Goal: Transaction & Acquisition: Purchase product/service

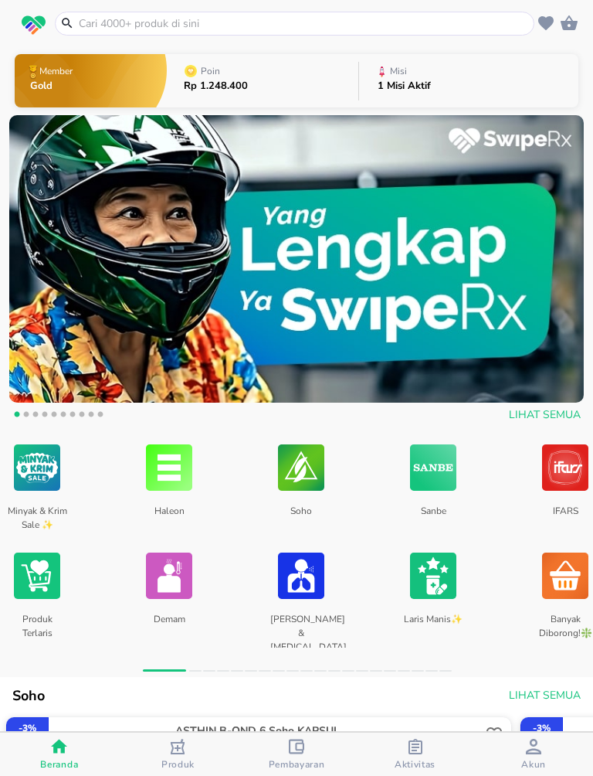
click at [94, 27] on input "text" at bounding box center [304, 23] width 454 height 16
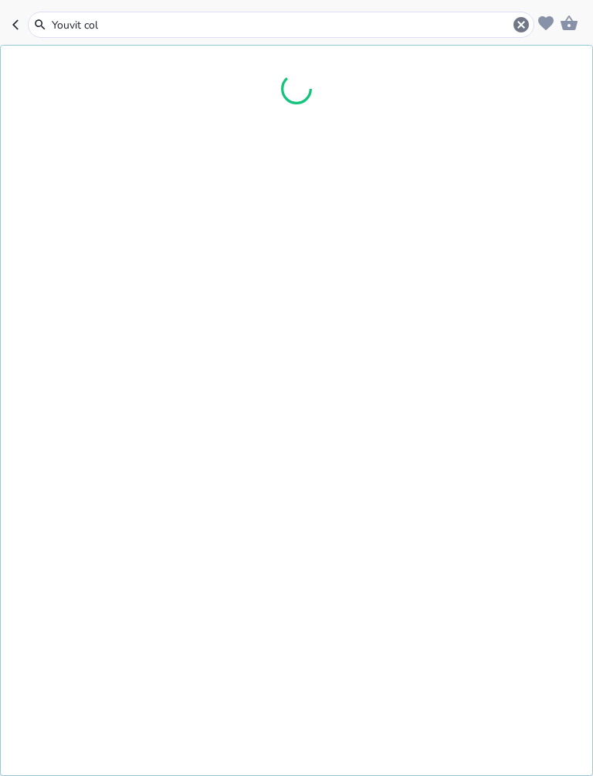
type input "Youvit coll"
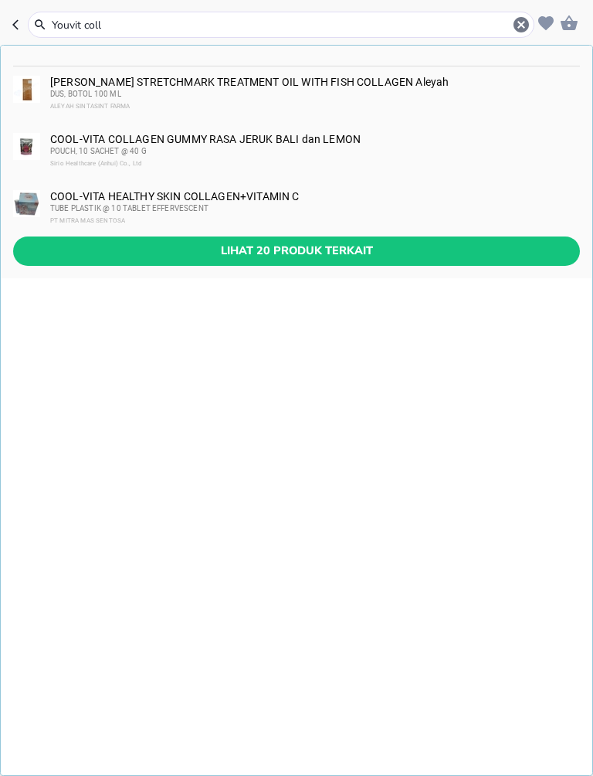
click at [399, 240] on button "Lihat 20 produk terkait" at bounding box center [296, 250] width 567 height 29
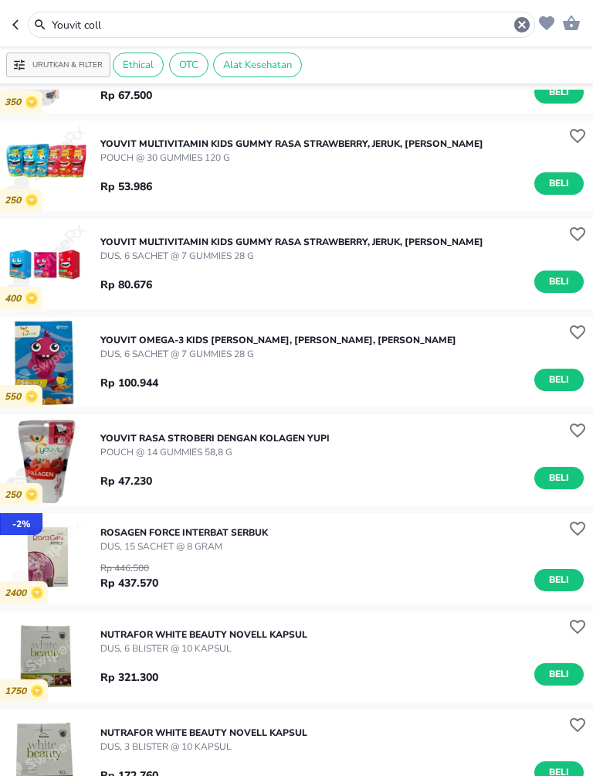
scroll to position [791, 0]
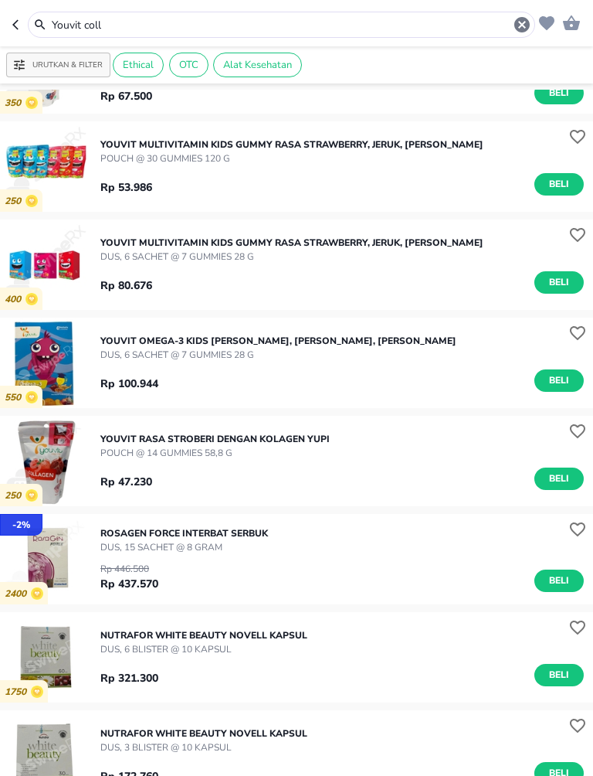
click at [520, 19] on icon "button" at bounding box center [522, 24] width 15 height 15
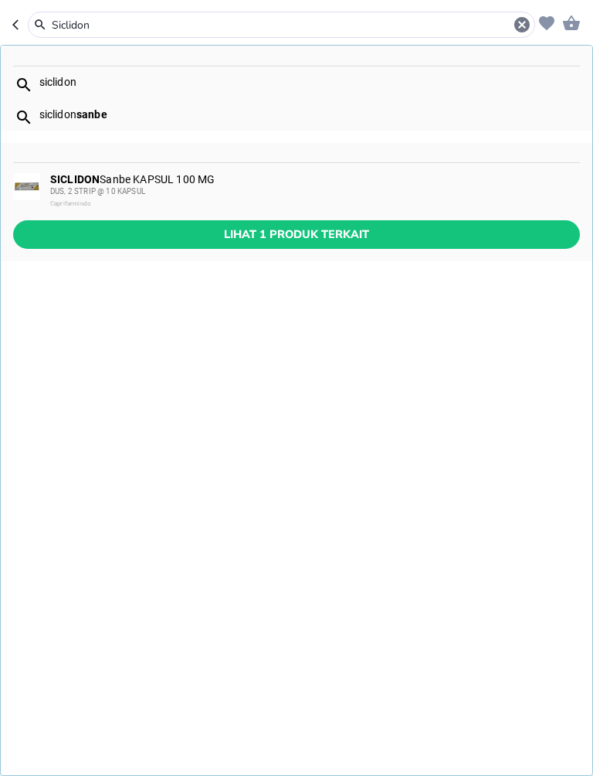
type input "Siclidon"
click at [108, 227] on span "Lihat 1 produk terkait" at bounding box center [296, 234] width 542 height 19
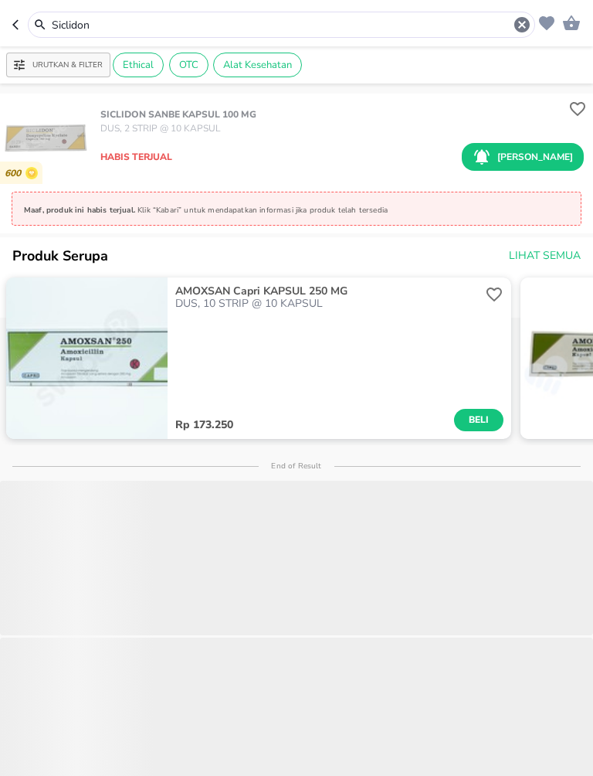
click at [34, 141] on img "button" at bounding box center [45, 138] width 90 height 90
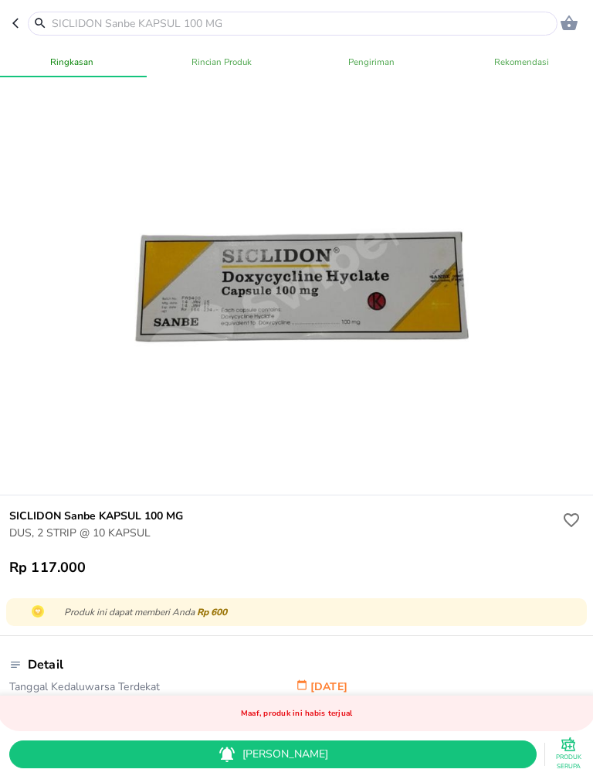
click at [339, 740] on button "[PERSON_NAME]" at bounding box center [273, 754] width 528 height 29
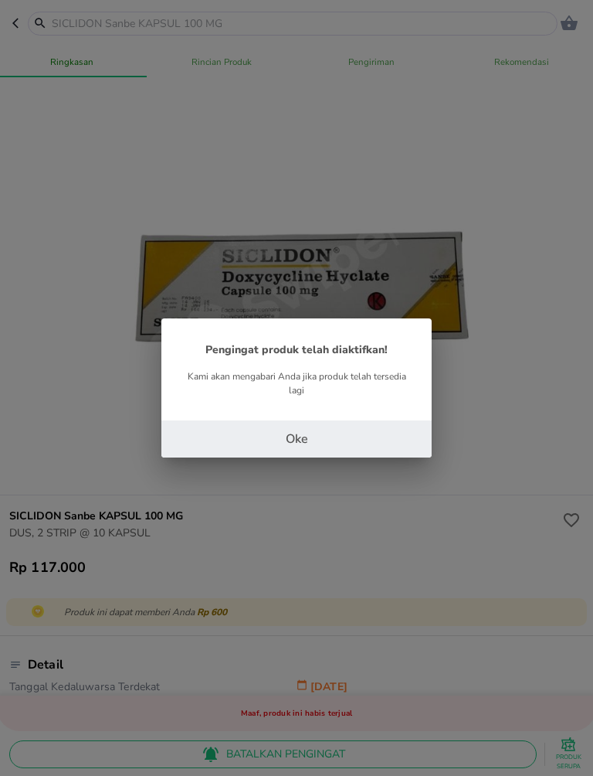
click at [365, 435] on button "Oke" at bounding box center [296, 438] width 270 height 37
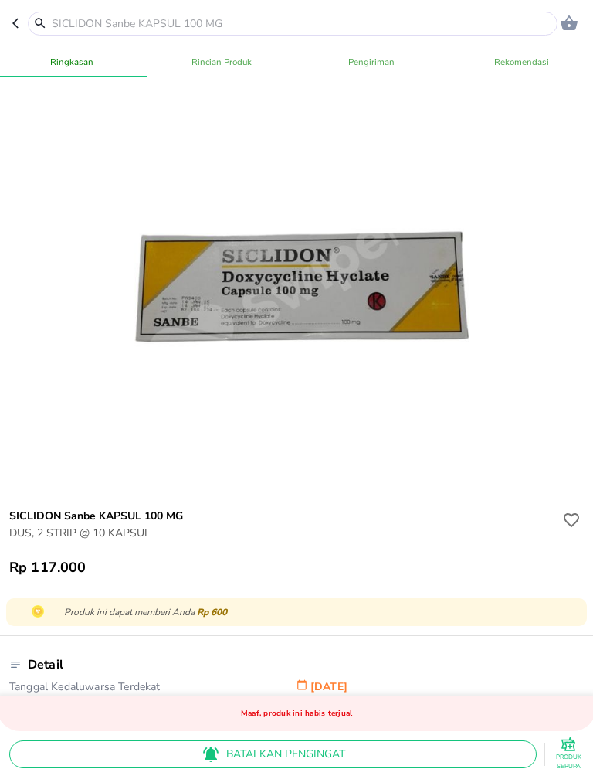
click at [77, 28] on input "text" at bounding box center [302, 23] width 504 height 16
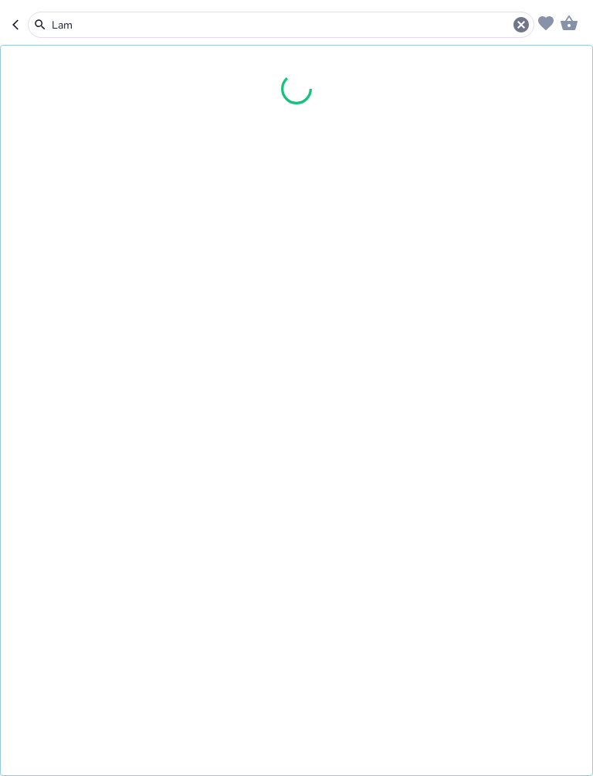
type input "Lame"
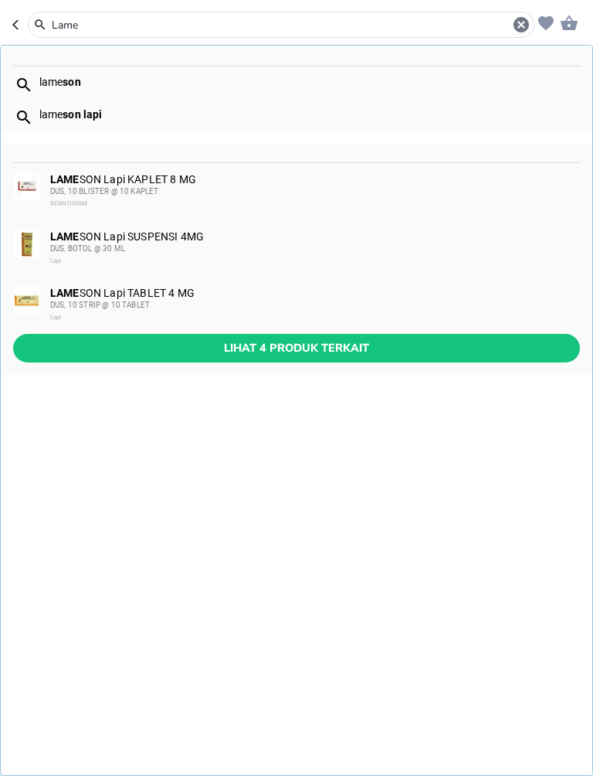
click at [142, 344] on span "Lihat 4 produk terkait" at bounding box center [296, 347] width 542 height 19
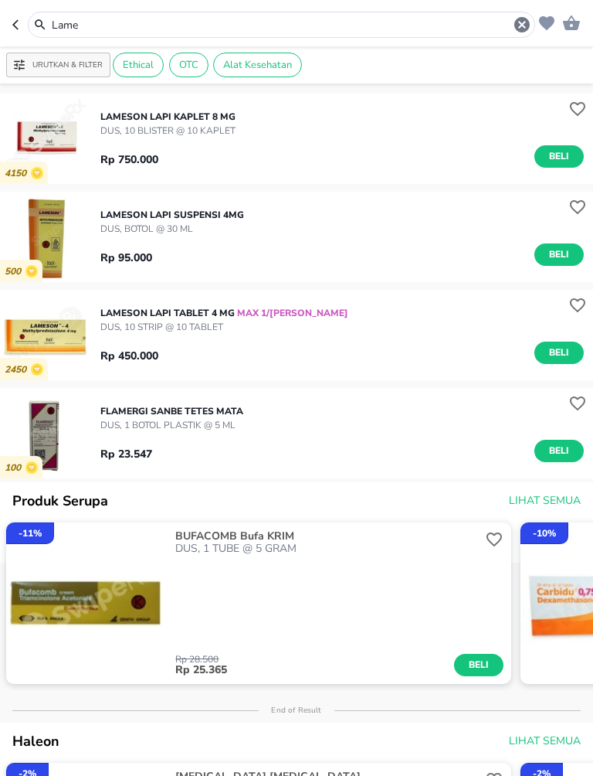
click at [88, 29] on input "Lame" at bounding box center [281, 25] width 463 height 16
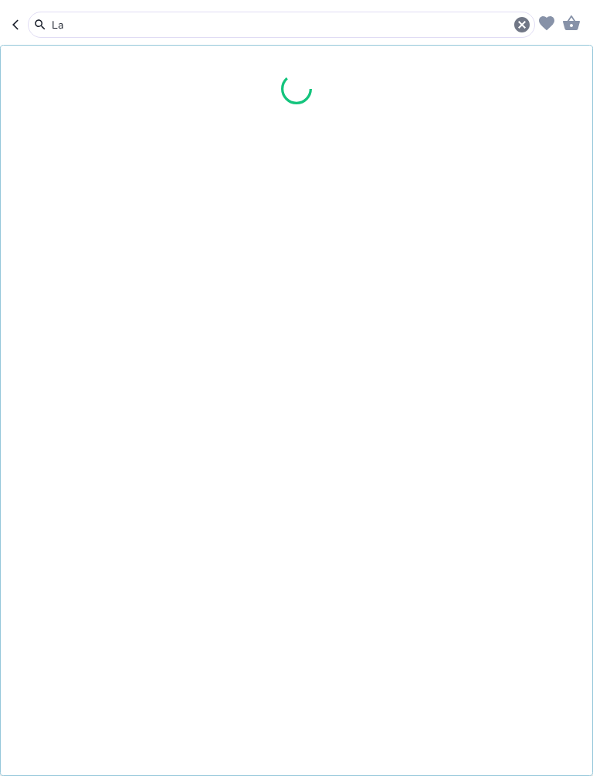
type input "L"
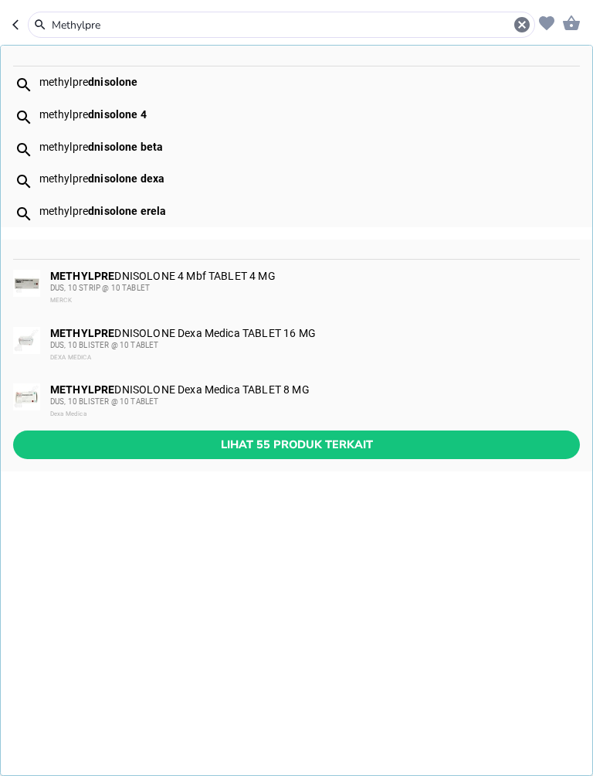
type input "Methylpre"
click at [445, 438] on span "Lihat 55 produk terkait" at bounding box center [296, 444] width 542 height 19
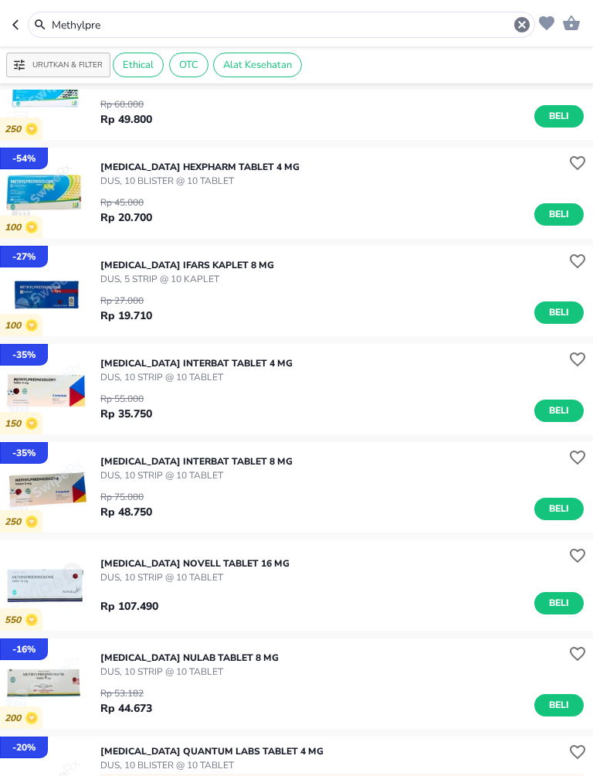
scroll to position [453, 0]
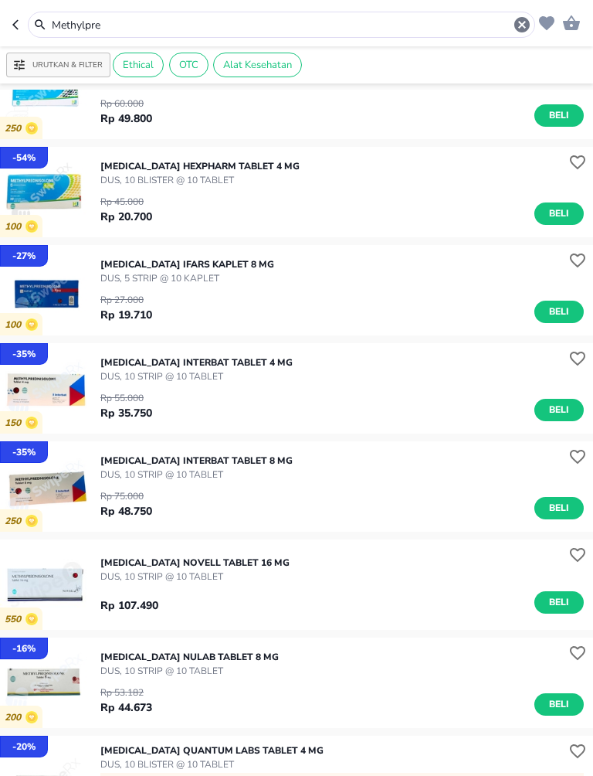
click at [529, 22] on icon "button" at bounding box center [522, 24] width 15 height 15
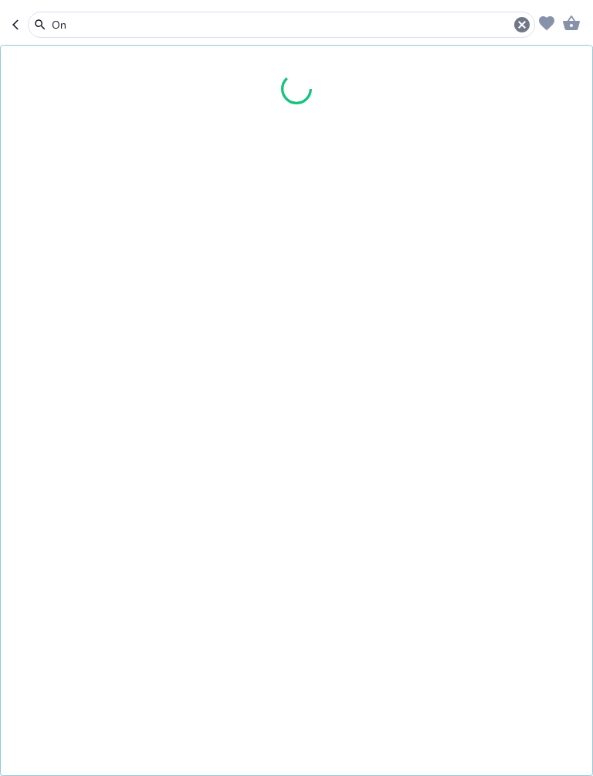
type input "O"
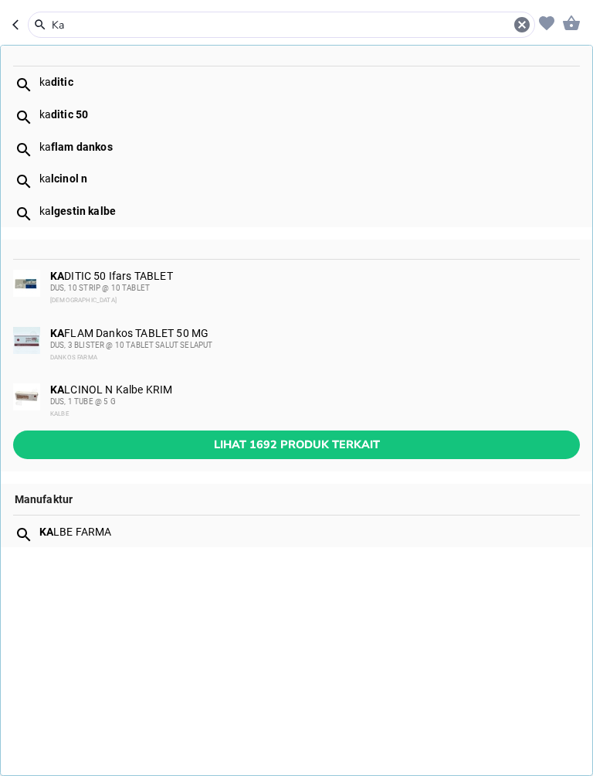
type input "Ka"
click at [520, 25] on icon "button" at bounding box center [522, 24] width 15 height 15
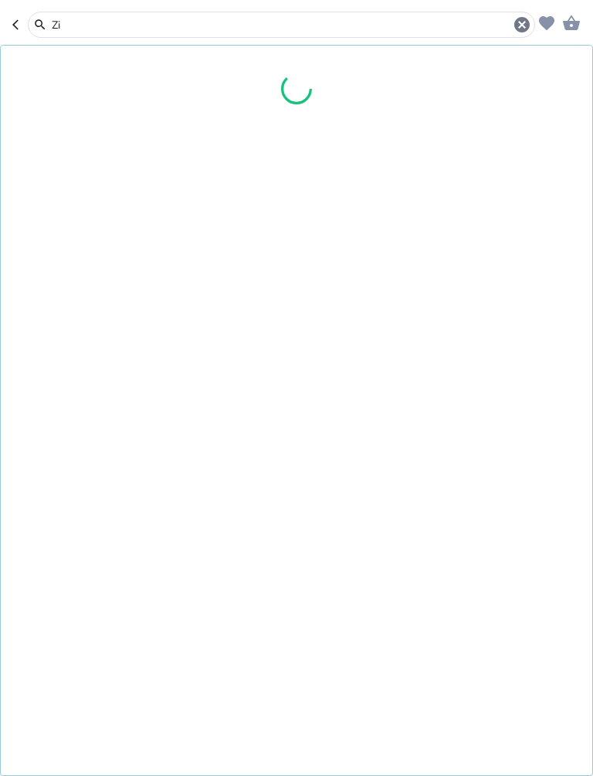
type input "Z"
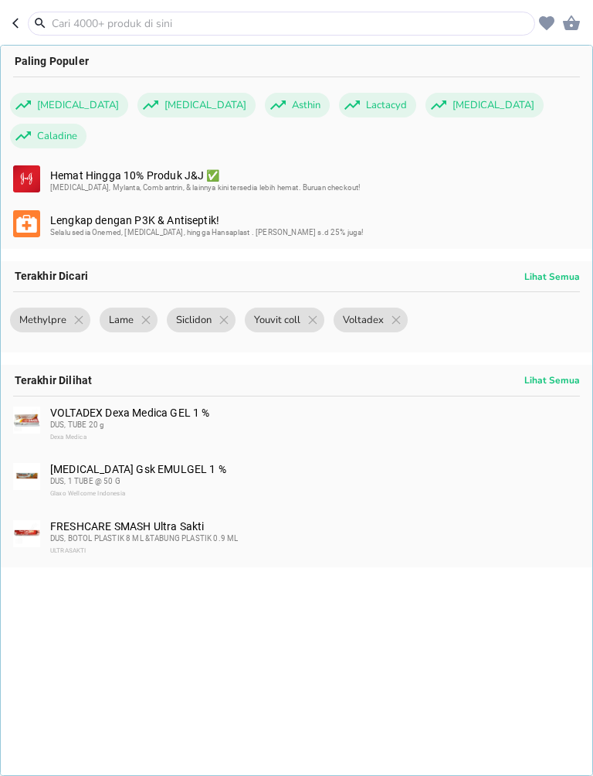
click at [87, 26] on input "text" at bounding box center [290, 23] width 481 height 16
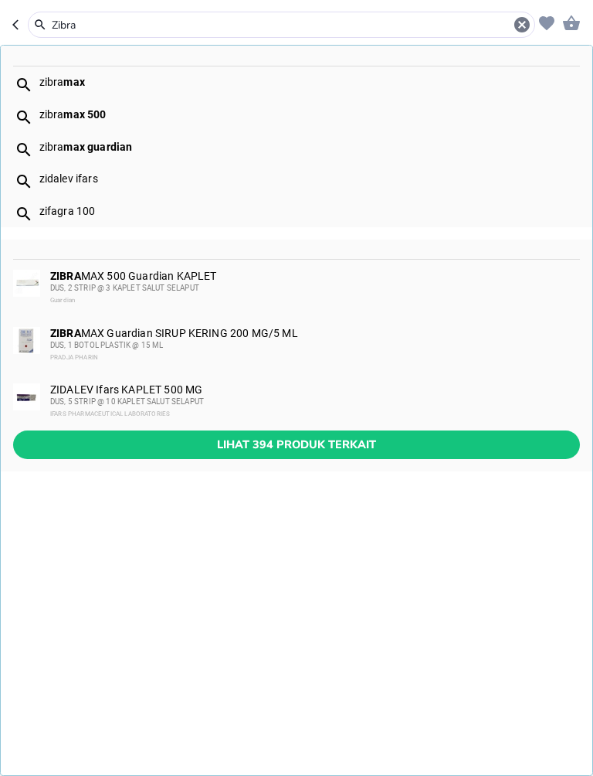
type input "Zibra"
click at [402, 435] on span "Lihat 394 produk terkait" at bounding box center [296, 444] width 542 height 19
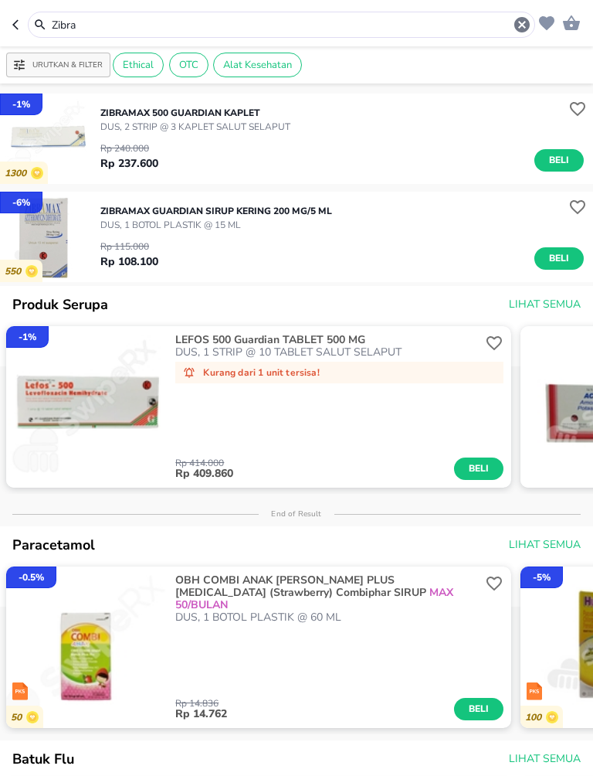
click at [517, 27] on icon "button" at bounding box center [522, 24] width 15 height 15
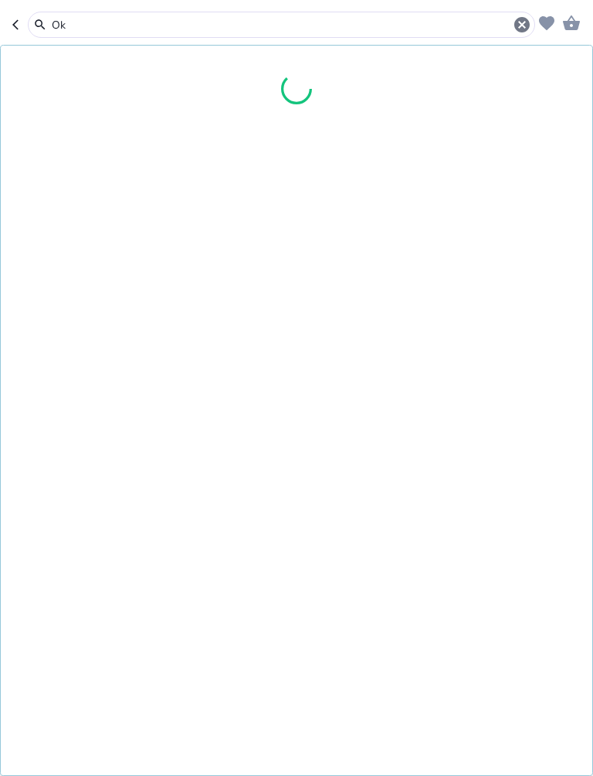
type input "O"
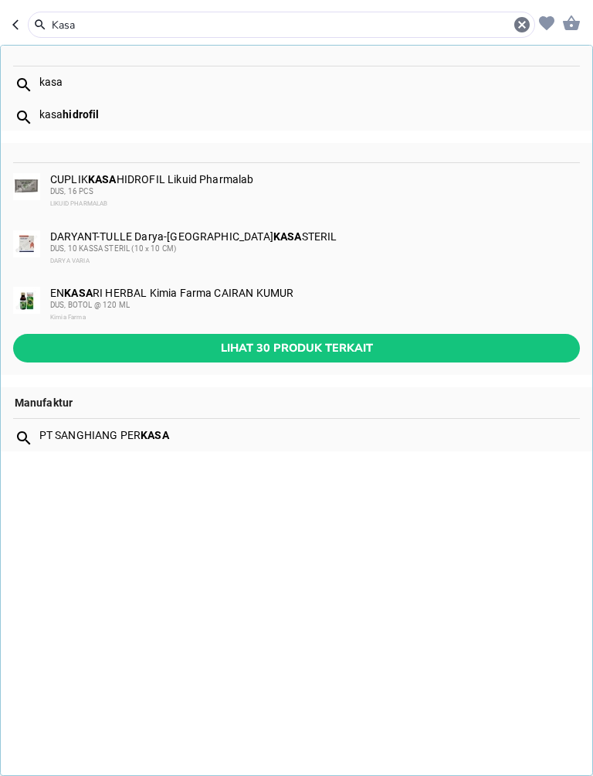
type input "Kasa"
click at [413, 343] on span "Lihat 30 produk terkait" at bounding box center [296, 347] width 542 height 19
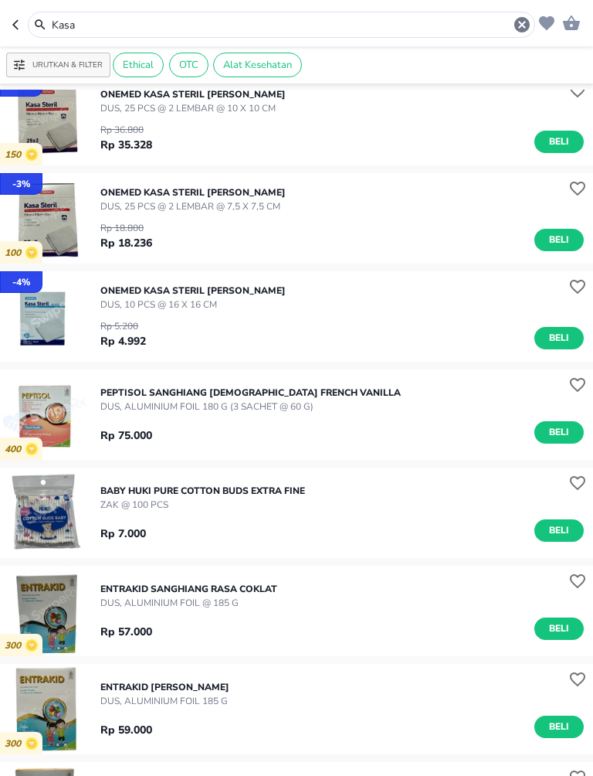
scroll to position [704, 0]
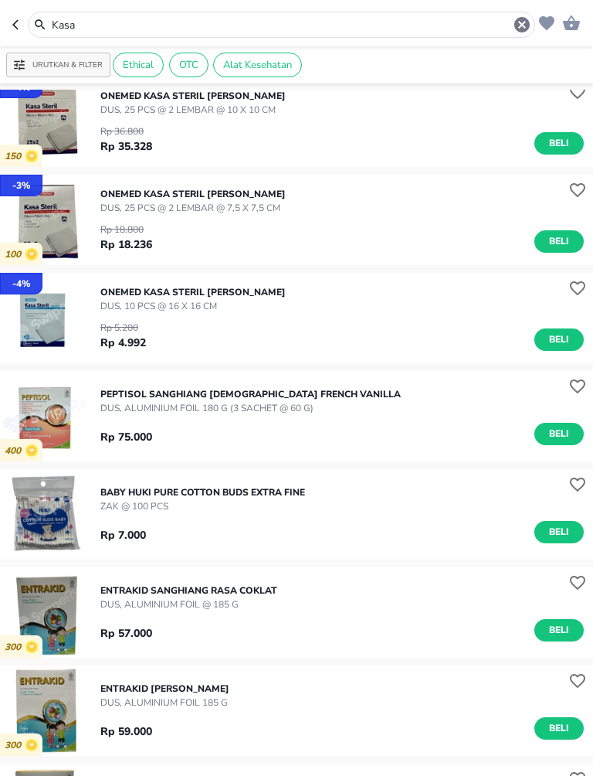
click at [566, 341] on span "Beli" at bounding box center [559, 339] width 26 height 16
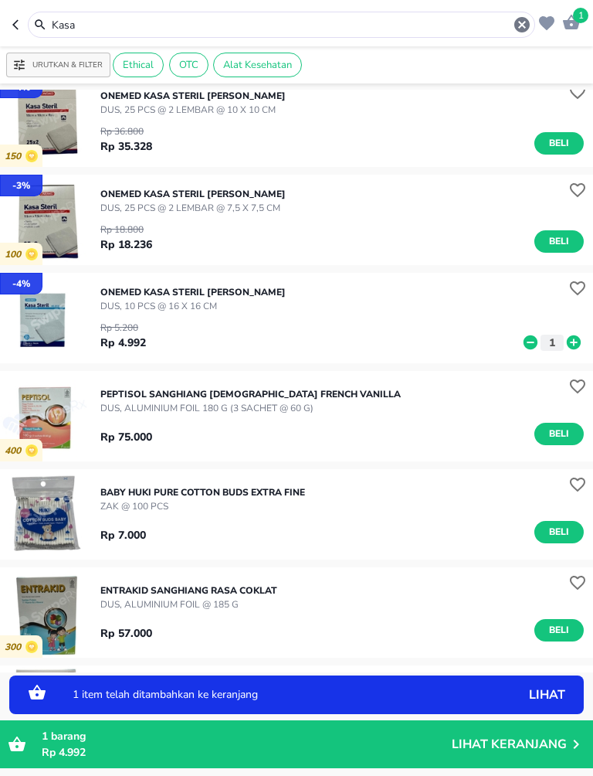
click at [582, 334] on icon at bounding box center [574, 342] width 20 height 17
click at [583, 336] on icon at bounding box center [574, 342] width 20 height 17
click at [583, 338] on icon at bounding box center [574, 342] width 20 height 17
click at [584, 337] on div "ONEMED KASA STERIL Jayamas Medica DUS, 10 PCS @ 16 x 16 CM Rp 5.200 Rp 4.992 5" at bounding box center [346, 317] width 493 height 81
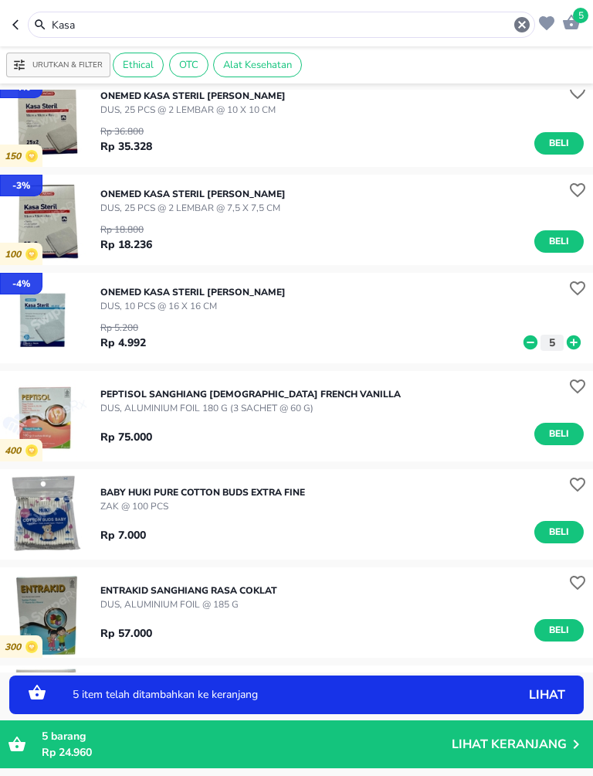
click at [585, 341] on div "ONEMED KASA STERIL Jayamas Medica DUS, 10 PCS @ 16 x 16 CM Rp 5.200 Rp 4.992 5" at bounding box center [346, 317] width 493 height 81
click at [574, 342] on icon at bounding box center [574, 342] width 20 height 17
click at [576, 339] on icon at bounding box center [574, 342] width 14 height 14
click at [576, 338] on icon at bounding box center [574, 342] width 14 height 14
click at [586, 334] on div "ONEMED KASA STERIL Jayamas Medica DUS, 10 PCS @ 16 x 16 CM Rp 5.200 Rp 4.992 8" at bounding box center [346, 317] width 493 height 81
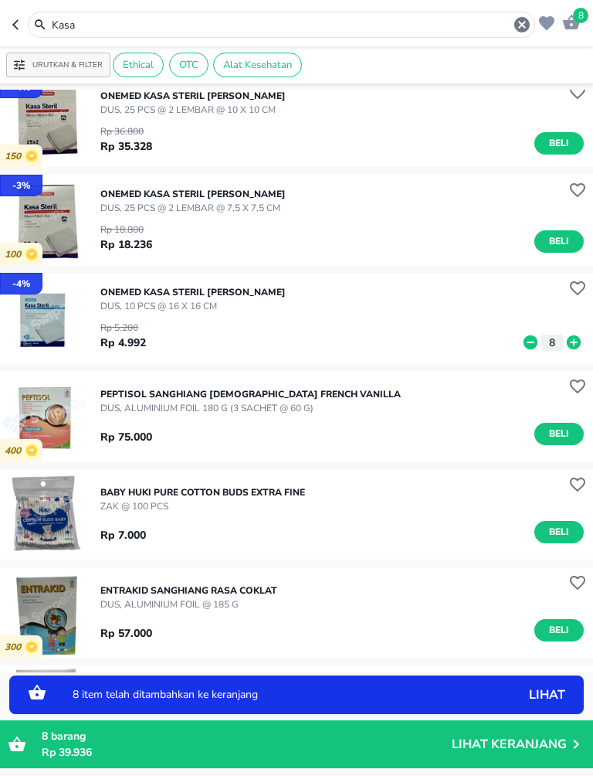
click at [585, 333] on div "ONEMED KASA STERIL Jayamas Medica DUS, 10 PCS @ 16 x 16 CM Rp 5.200 Rp 4.992 8" at bounding box center [346, 317] width 493 height 81
click at [575, 337] on icon at bounding box center [574, 342] width 14 height 14
click at [575, 336] on icon at bounding box center [574, 342] width 14 height 14
click at [576, 335] on icon at bounding box center [574, 342] width 20 height 17
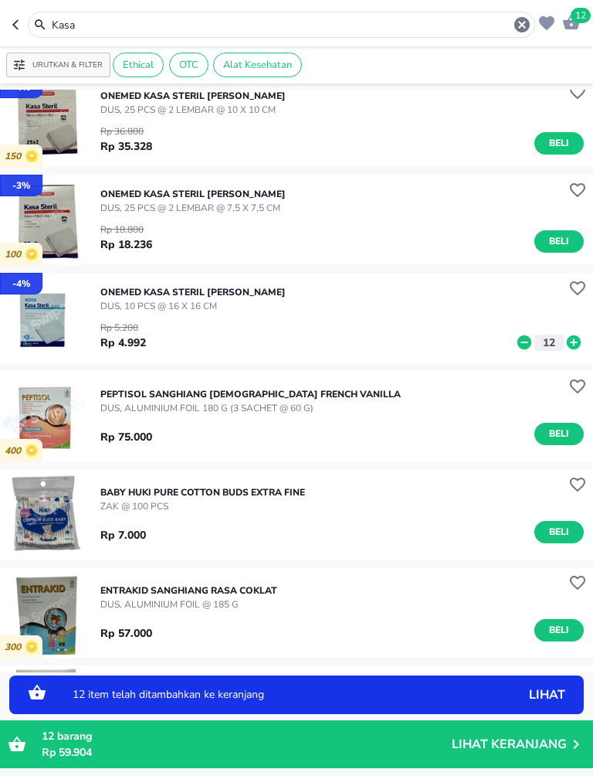
click at [583, 334] on icon at bounding box center [574, 342] width 20 height 17
click at [579, 340] on icon at bounding box center [574, 342] width 14 height 14
click at [578, 336] on icon at bounding box center [574, 342] width 20 height 17
click at [573, 338] on icon at bounding box center [574, 342] width 14 height 14
click at [574, 338] on icon at bounding box center [574, 342] width 14 height 14
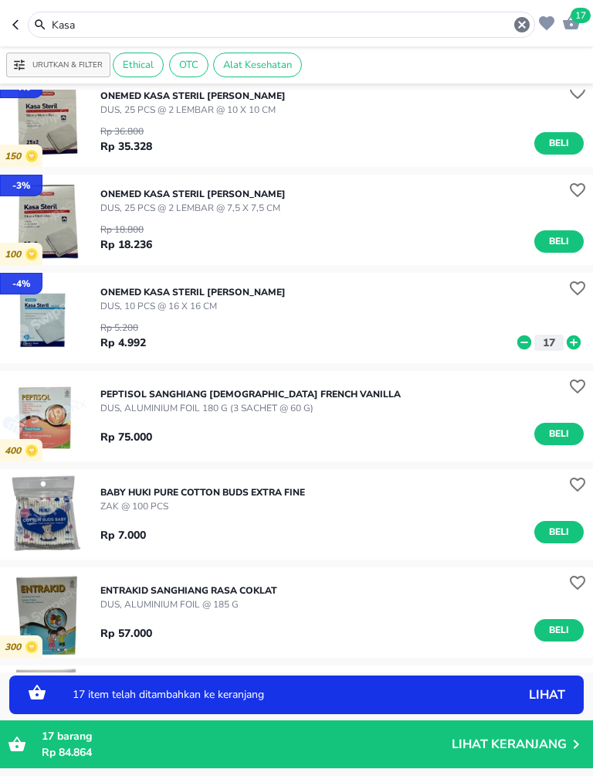
click at [574, 337] on icon at bounding box center [574, 342] width 14 height 14
click at [579, 338] on icon at bounding box center [574, 342] width 14 height 14
click at [576, 342] on icon at bounding box center [574, 342] width 20 height 17
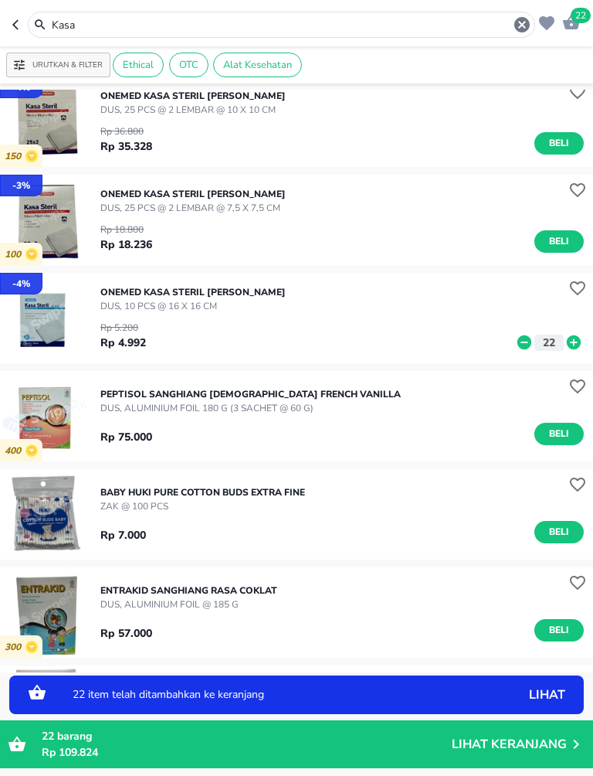
click at [574, 342] on icon at bounding box center [574, 342] width 20 height 17
click at [574, 340] on icon at bounding box center [574, 342] width 20 height 17
click at [575, 339] on icon at bounding box center [574, 342] width 20 height 17
click at [523, 345] on icon at bounding box center [525, 342] width 14 height 14
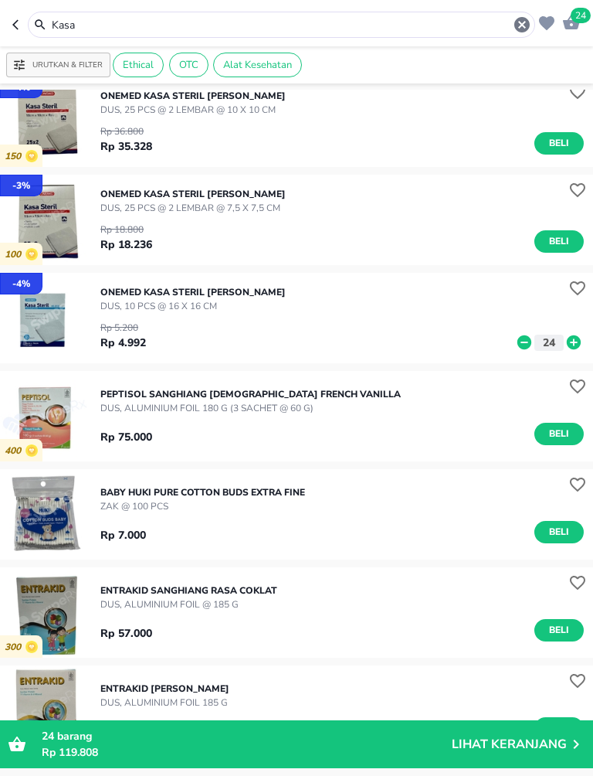
click at [575, 341] on icon at bounding box center [574, 342] width 20 height 17
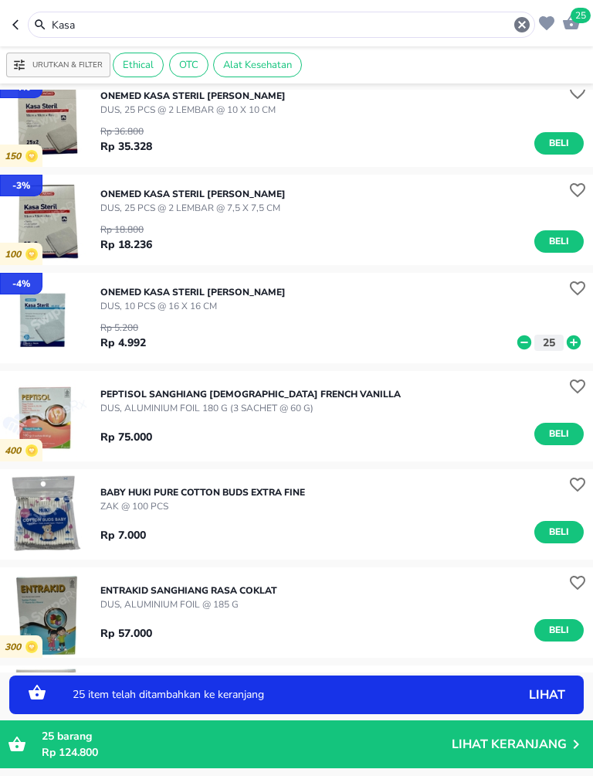
click at [574, 339] on icon at bounding box center [574, 342] width 20 height 17
click at [573, 341] on icon at bounding box center [574, 342] width 14 height 14
click at [573, 340] on icon at bounding box center [574, 342] width 14 height 14
click at [582, 334] on icon at bounding box center [574, 342] width 20 height 17
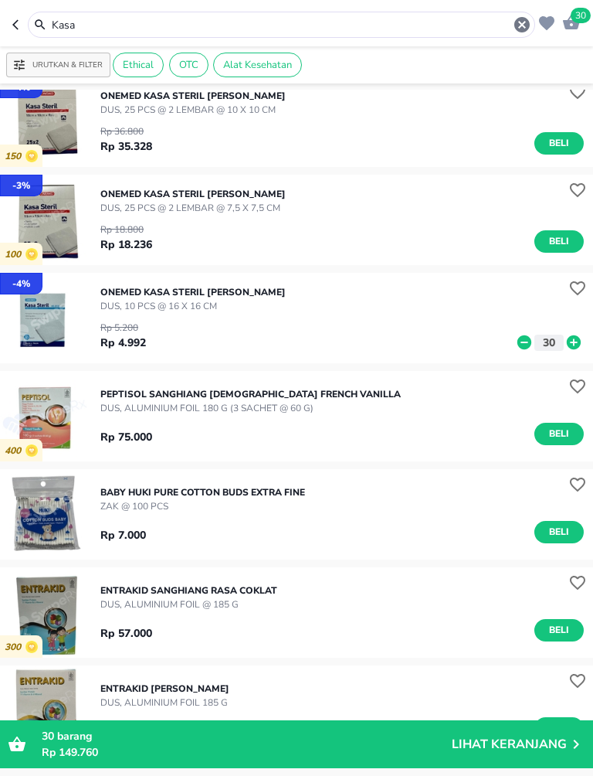
click at [528, 19] on icon "button" at bounding box center [522, 24] width 15 height 15
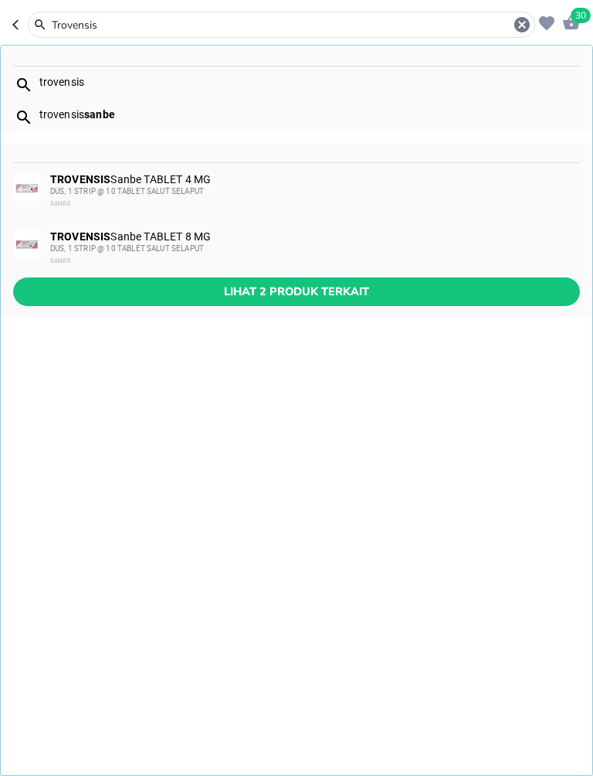
type input "Trovensis"
click at [139, 287] on span "Lihat 2 produk terkait" at bounding box center [296, 291] width 542 height 19
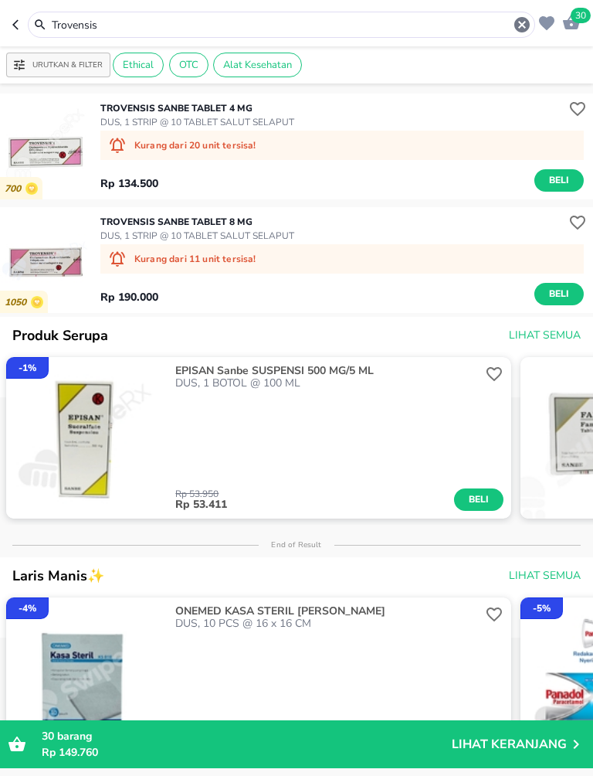
click at [519, 21] on icon "button" at bounding box center [522, 24] width 15 height 15
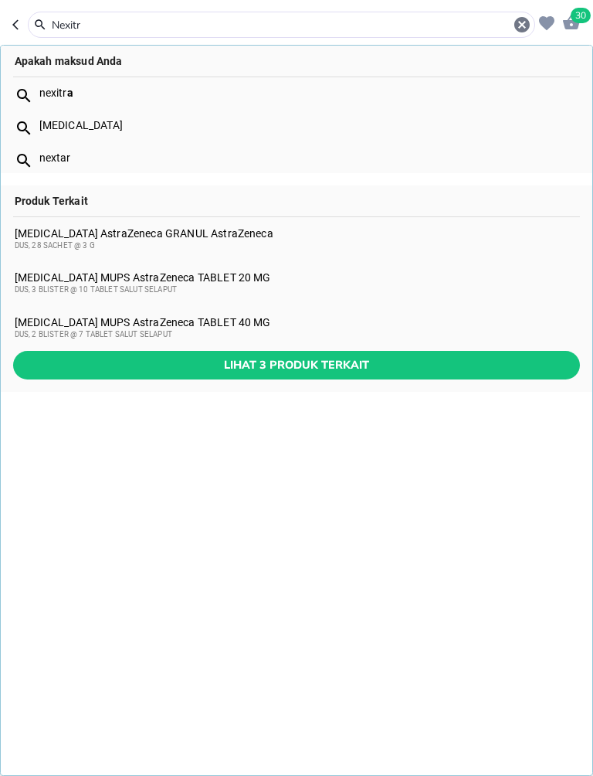
type input "Nexitr"
click at [516, 24] on icon "button" at bounding box center [522, 24] width 15 height 15
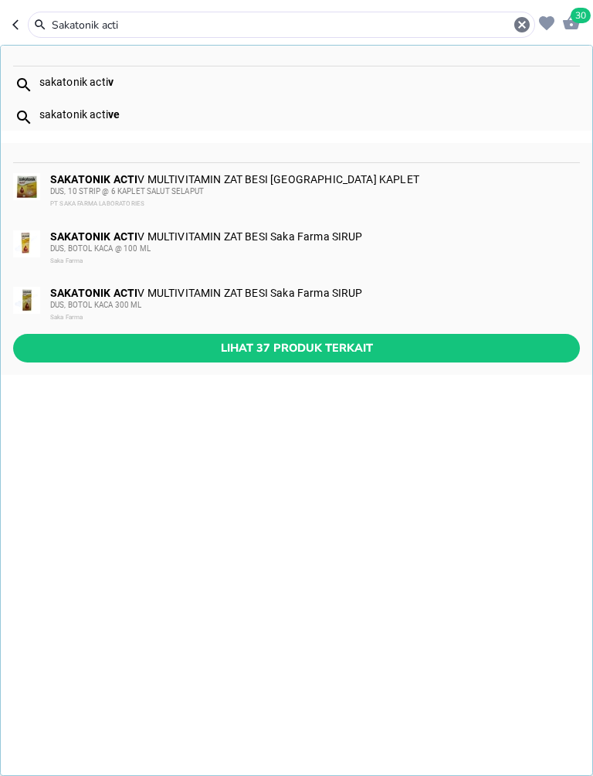
type input "Sakatonik acti"
click at [381, 348] on span "Lihat 37 produk terkait" at bounding box center [296, 347] width 542 height 19
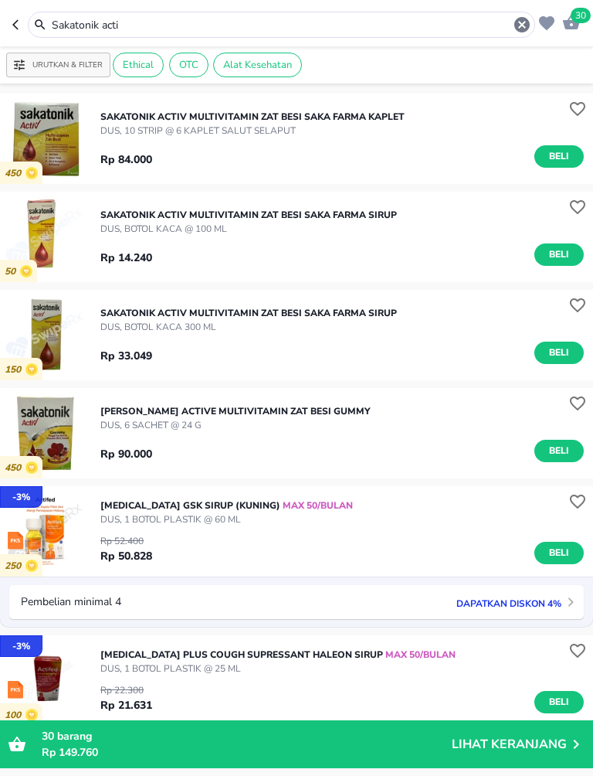
click at [559, 253] on span "Beli" at bounding box center [559, 254] width 26 height 16
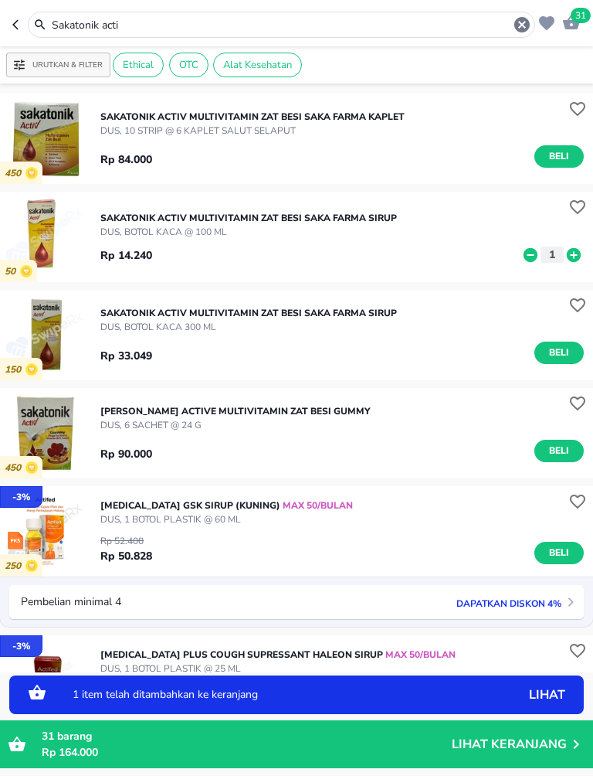
click at [575, 256] on icon at bounding box center [574, 254] width 14 height 14
click at [582, 256] on icon at bounding box center [574, 254] width 20 height 17
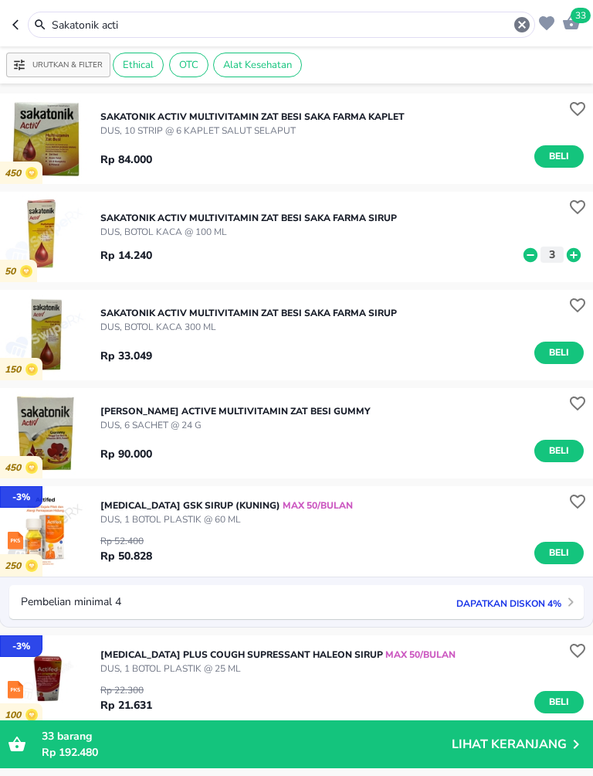
click at [572, 254] on icon at bounding box center [574, 254] width 20 height 17
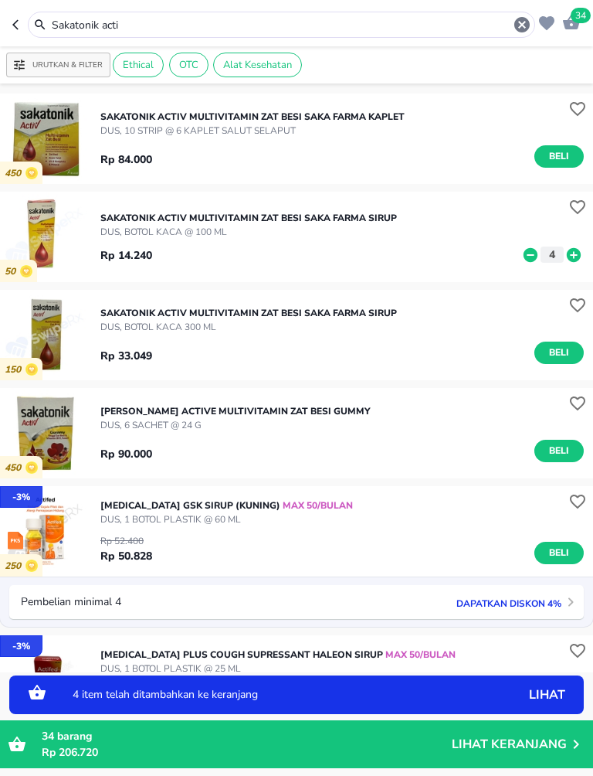
click at [576, 257] on icon at bounding box center [574, 254] width 14 height 14
click at [576, 253] on icon at bounding box center [574, 254] width 14 height 14
click at [579, 255] on icon at bounding box center [574, 254] width 14 height 14
click at [532, 256] on icon at bounding box center [531, 254] width 14 height 14
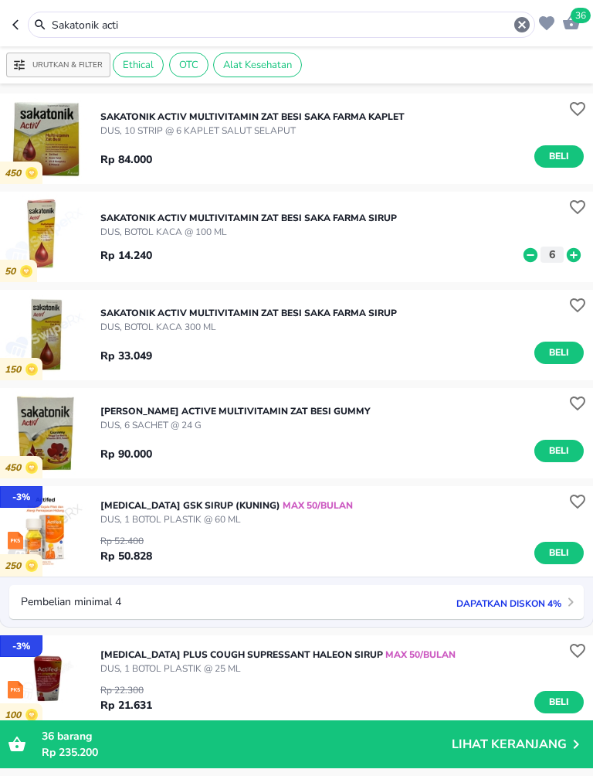
click at [529, 253] on icon at bounding box center [531, 254] width 14 height 14
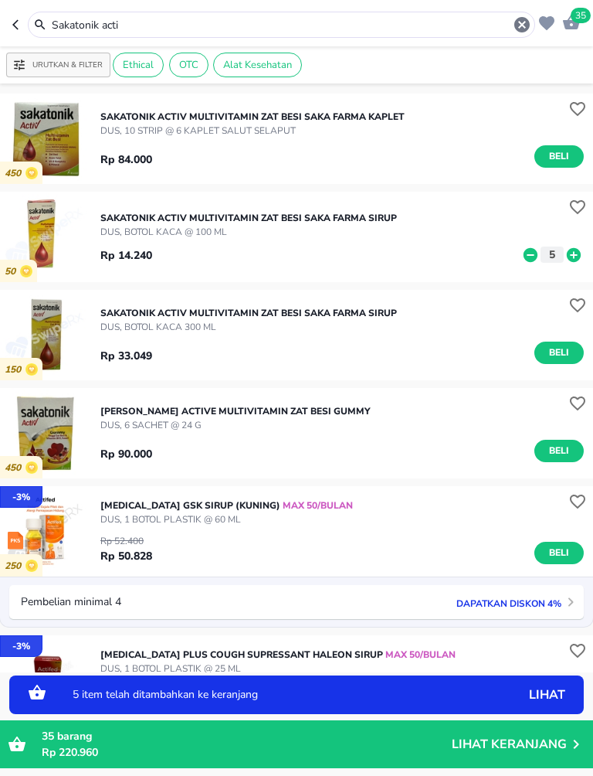
click at [535, 254] on icon at bounding box center [531, 254] width 14 height 14
click at [533, 251] on icon at bounding box center [531, 254] width 14 height 14
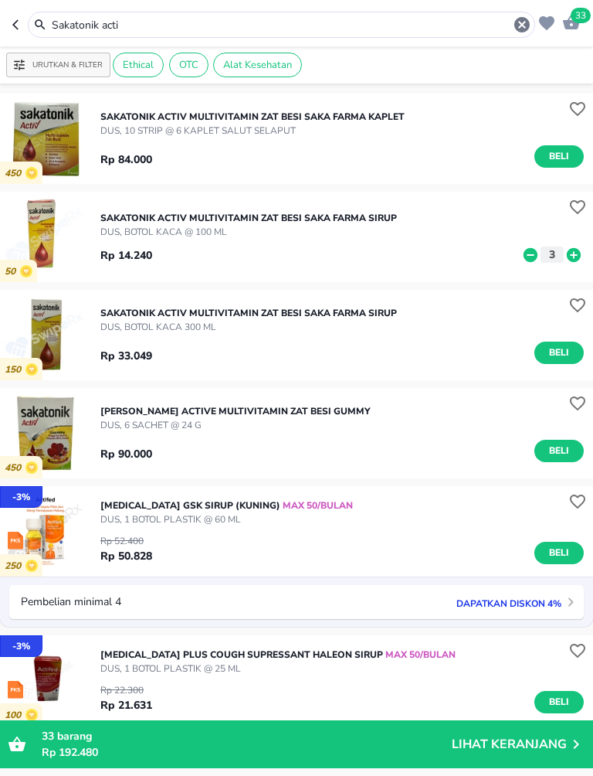
click at [530, 16] on icon "button" at bounding box center [522, 24] width 19 height 19
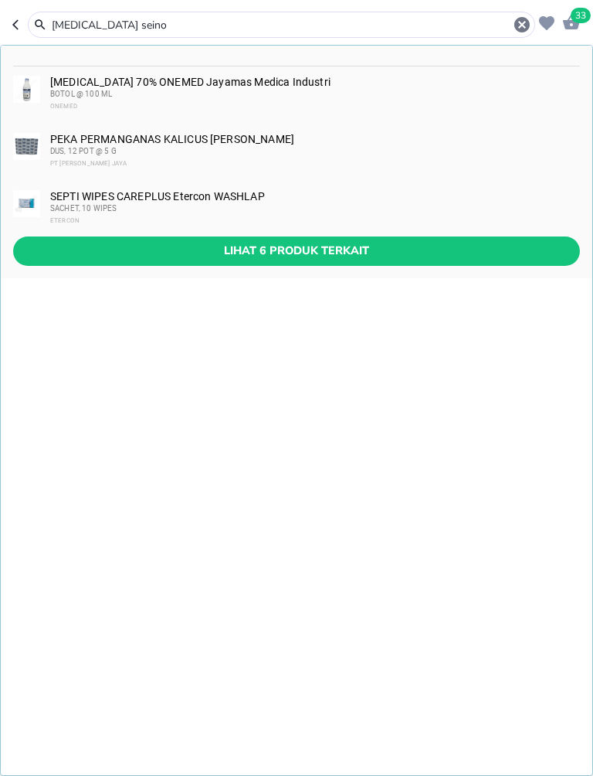
click at [125, 254] on span "Lihat 6 produk terkait" at bounding box center [296, 250] width 542 height 19
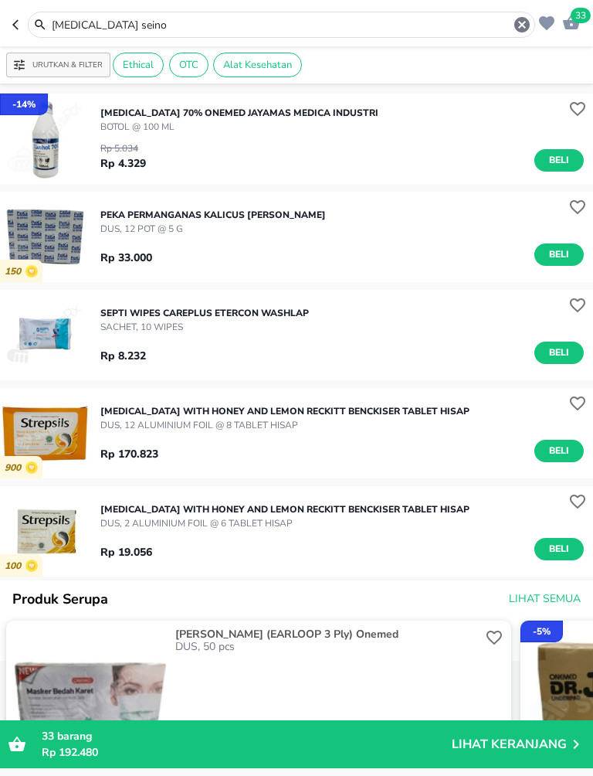
click at [134, 29] on input "[MEDICAL_DATA] seino" at bounding box center [281, 25] width 463 height 16
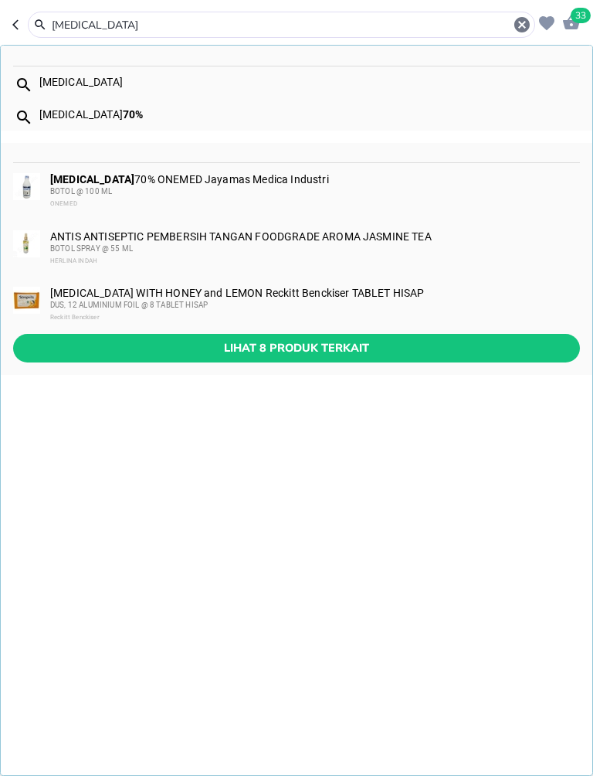
type input "[MEDICAL_DATA]"
click at [412, 336] on button "Lihat 8 produk terkait" at bounding box center [296, 348] width 567 height 29
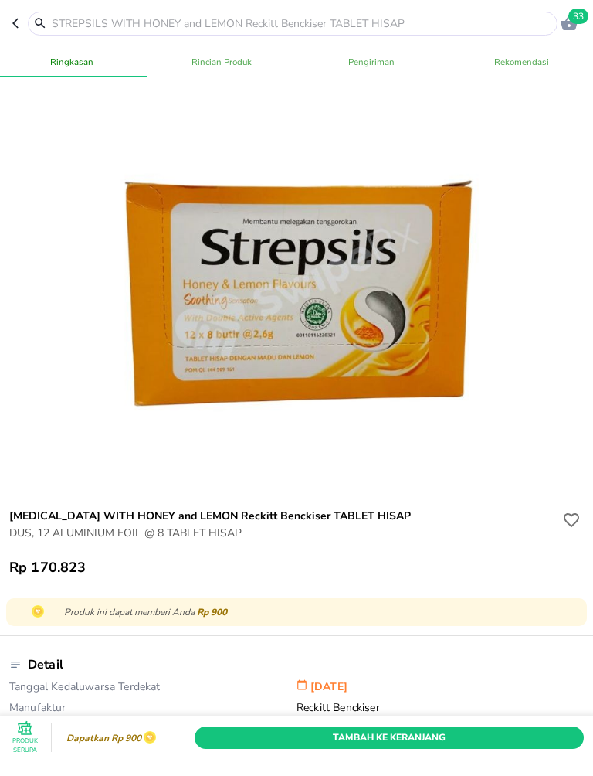
click at [15, 21] on icon "button" at bounding box center [15, 24] width 6 height 10
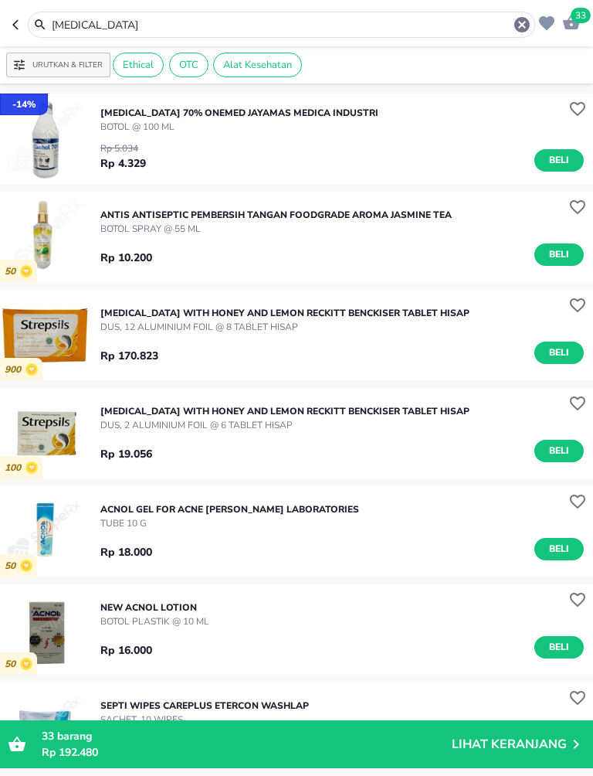
click at [522, 20] on icon "button" at bounding box center [522, 24] width 15 height 15
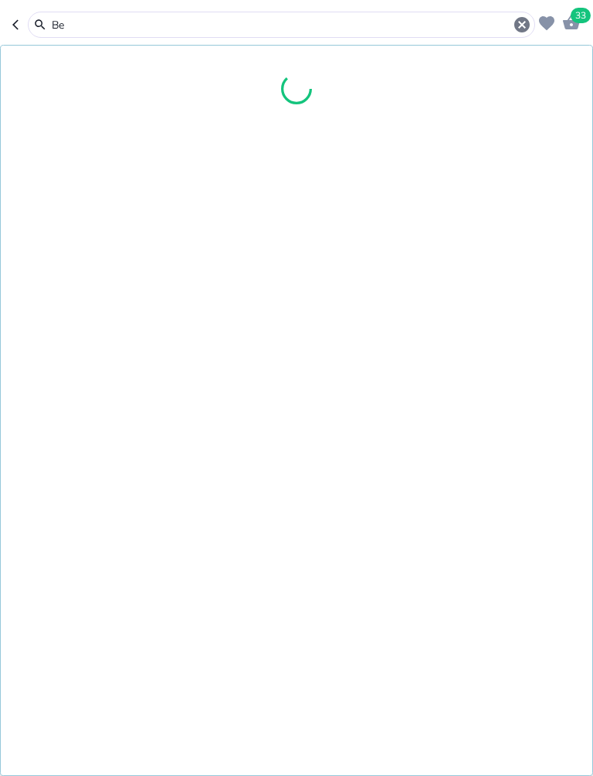
type input "B"
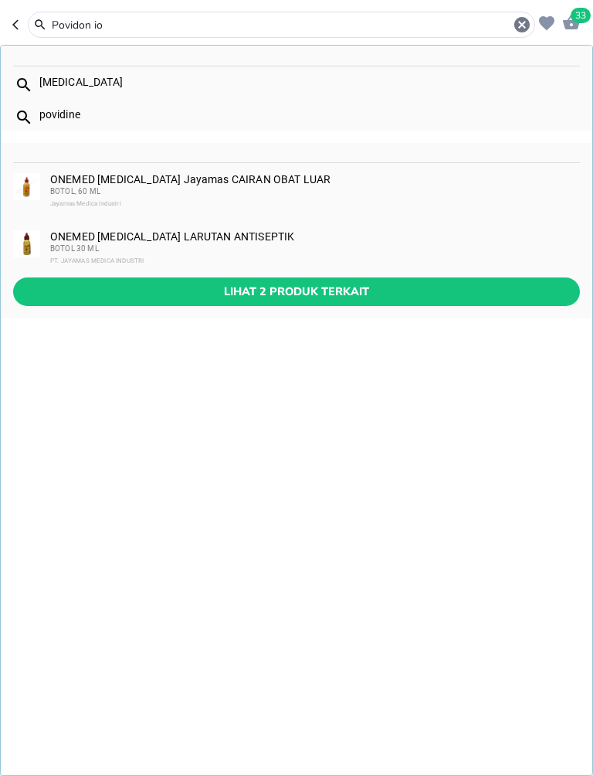
type input "Povidon io"
click at [141, 289] on span "Lihat 2 produk terkait" at bounding box center [296, 291] width 542 height 19
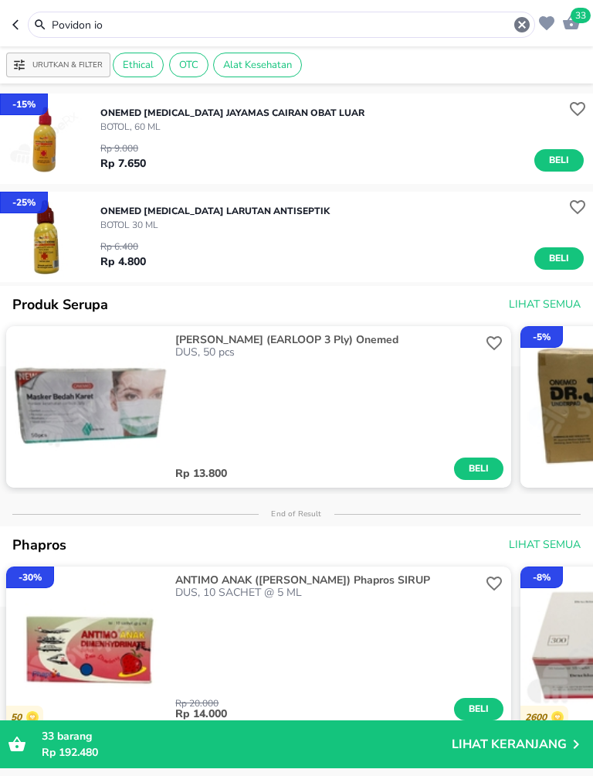
click at [515, 22] on icon "button" at bounding box center [522, 24] width 19 height 19
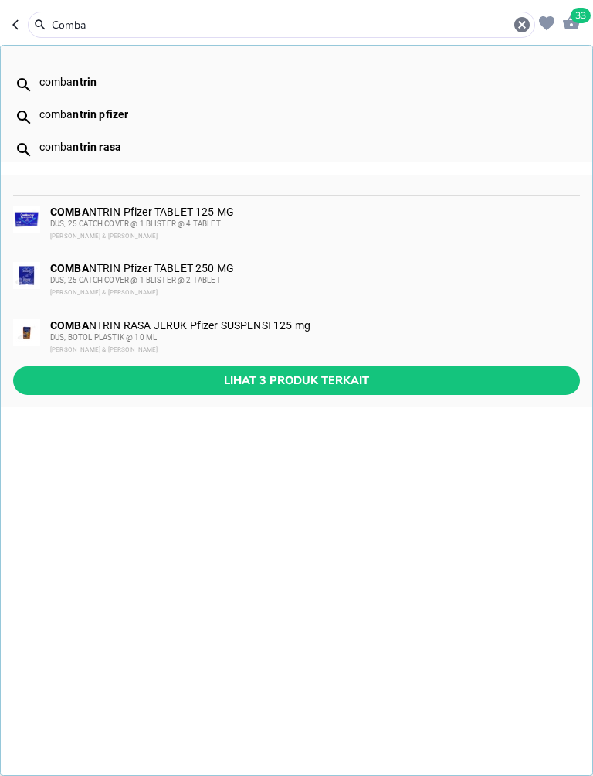
type input "Comba"
click at [143, 371] on span "Lihat 3 produk terkait" at bounding box center [296, 380] width 542 height 19
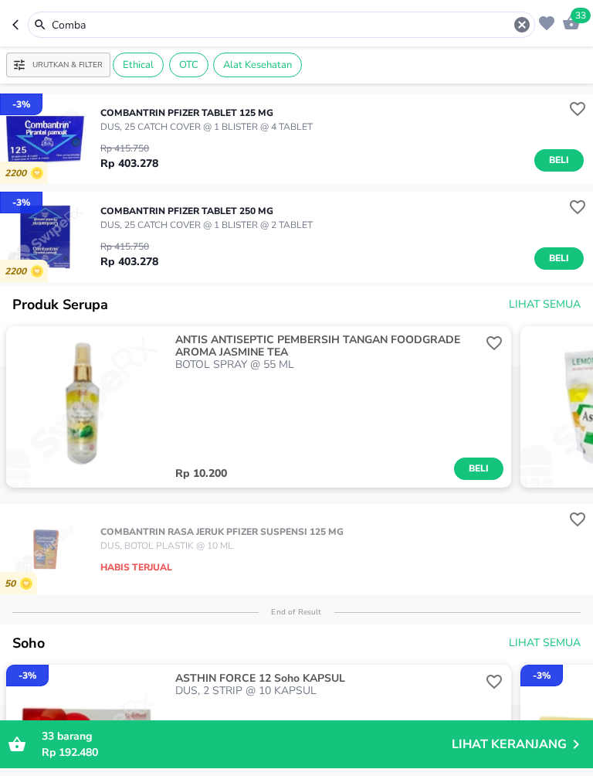
scroll to position [22, 0]
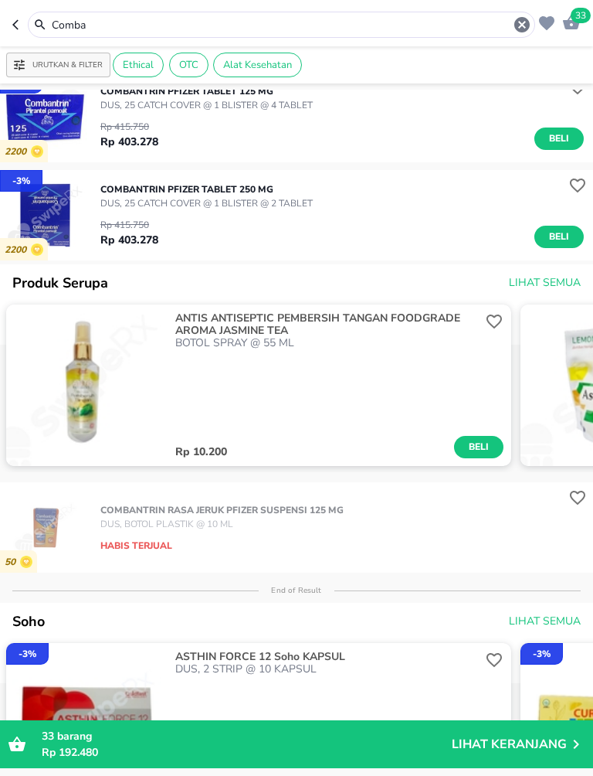
click at [524, 22] on icon "button" at bounding box center [522, 24] width 15 height 15
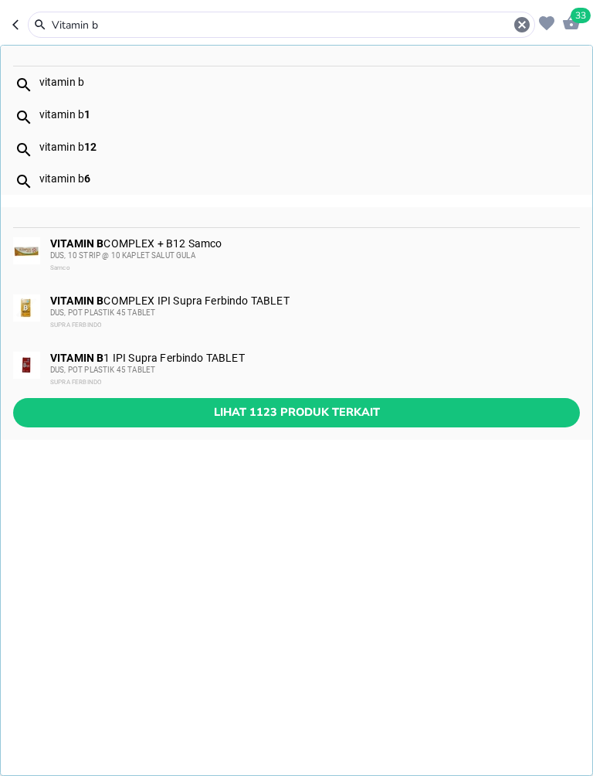
type input "[MEDICAL_DATA]"
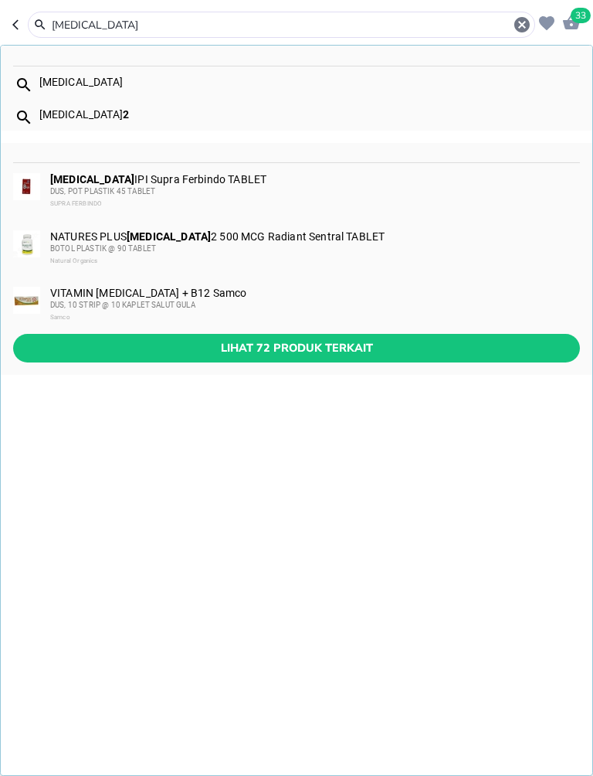
click at [95, 188] on span "DUS, POT PLASTIK 45 TABLET" at bounding box center [102, 191] width 105 height 8
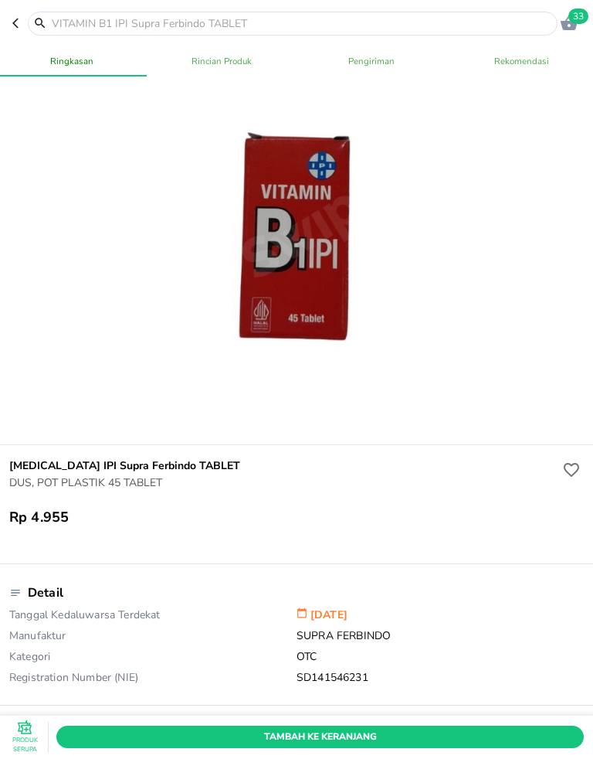
scroll to position [51, 0]
click at [389, 730] on span "Tambah Ke Keranjang" at bounding box center [320, 737] width 505 height 16
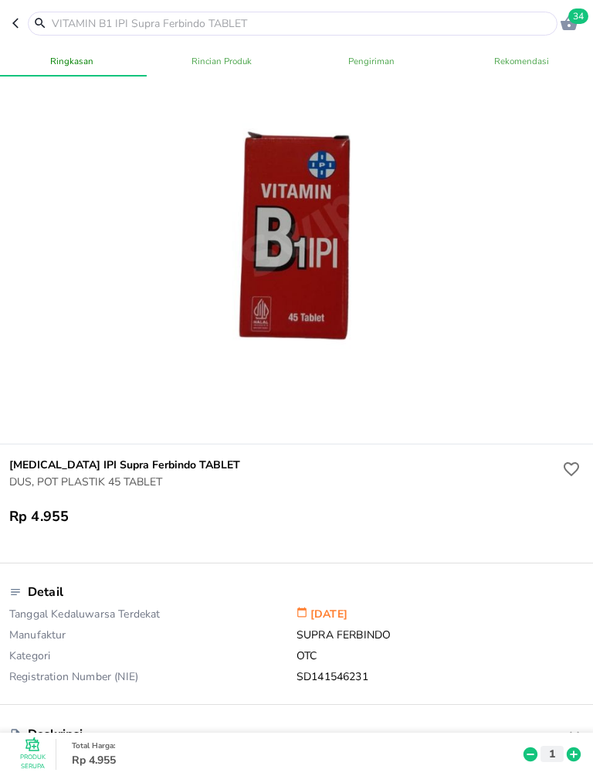
click at [572, 761] on icon at bounding box center [574, 754] width 20 height 17
click at [571, 759] on icon at bounding box center [574, 754] width 14 height 14
click at [397, 19] on input "text" at bounding box center [302, 23] width 504 height 16
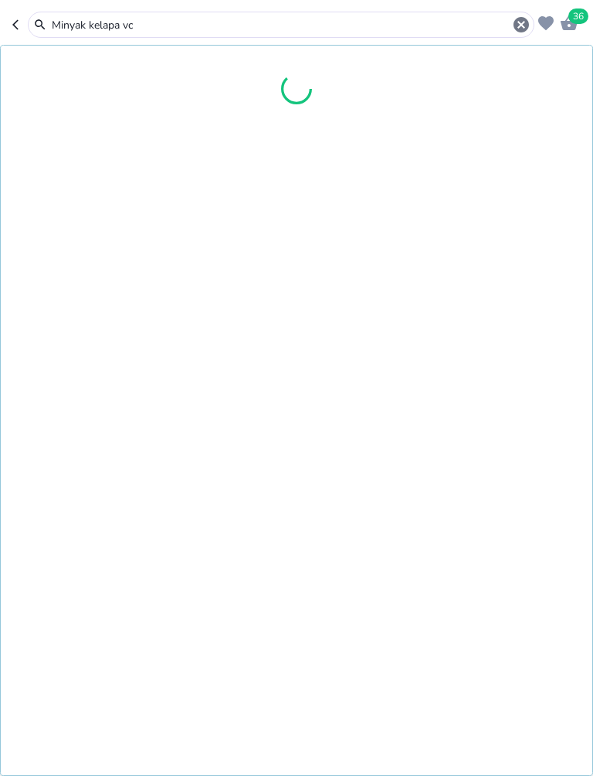
type input "Minyak kelapa vco"
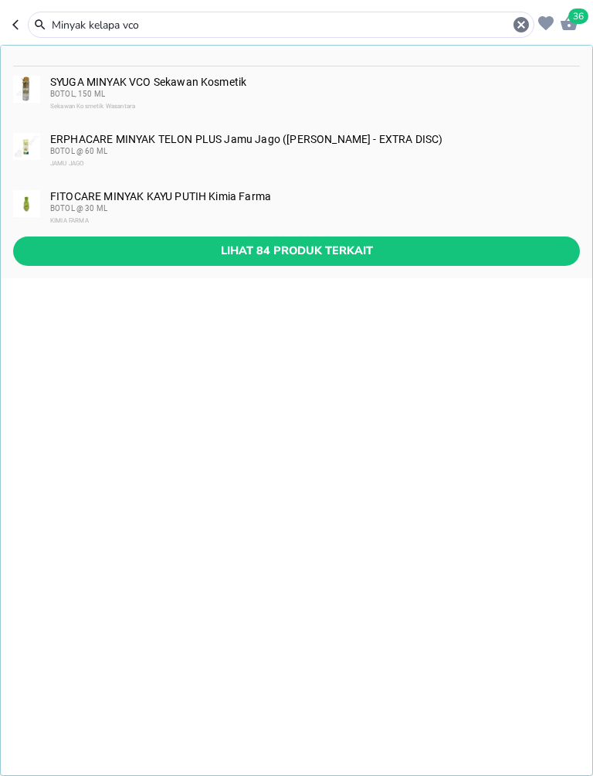
click at [250, 90] on div "BOTOL, 150 ML" at bounding box center [314, 94] width 528 height 12
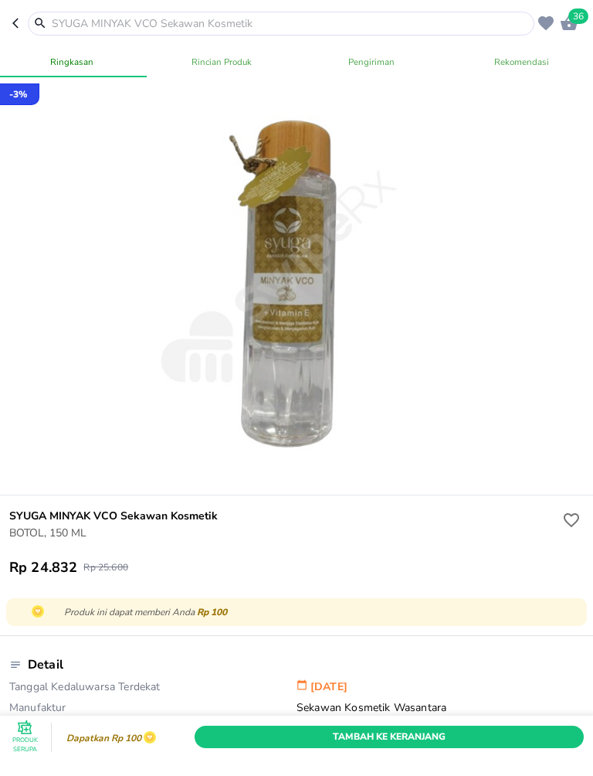
click at [368, 24] on input "text" at bounding box center [290, 23] width 481 height 16
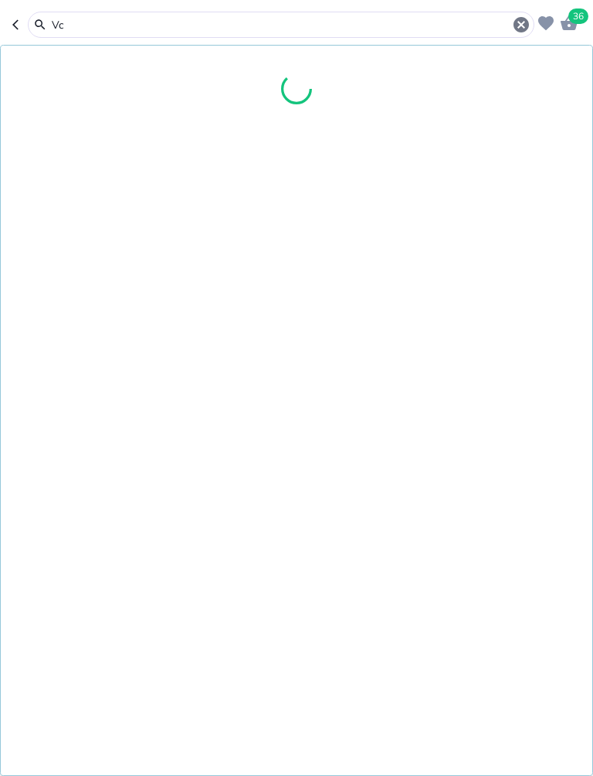
type input "Vco"
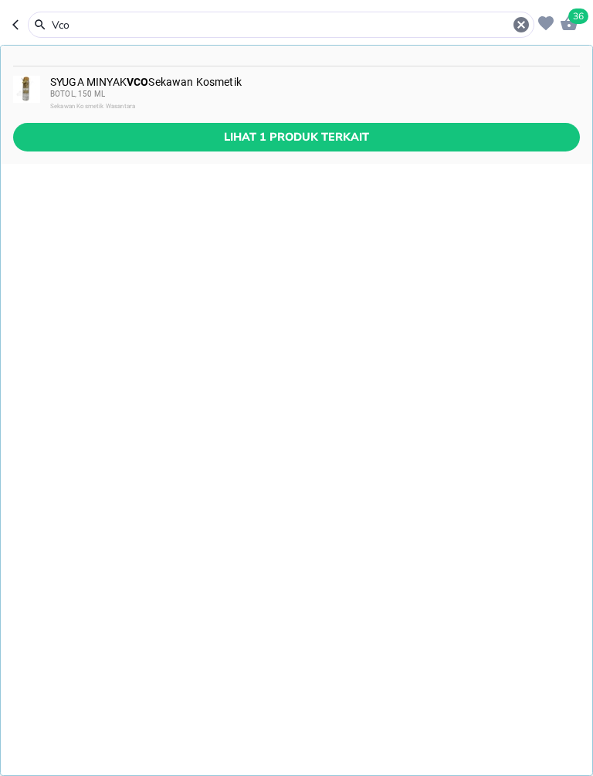
click at [313, 136] on span "Lihat 1 produk terkait" at bounding box center [296, 136] width 542 height 19
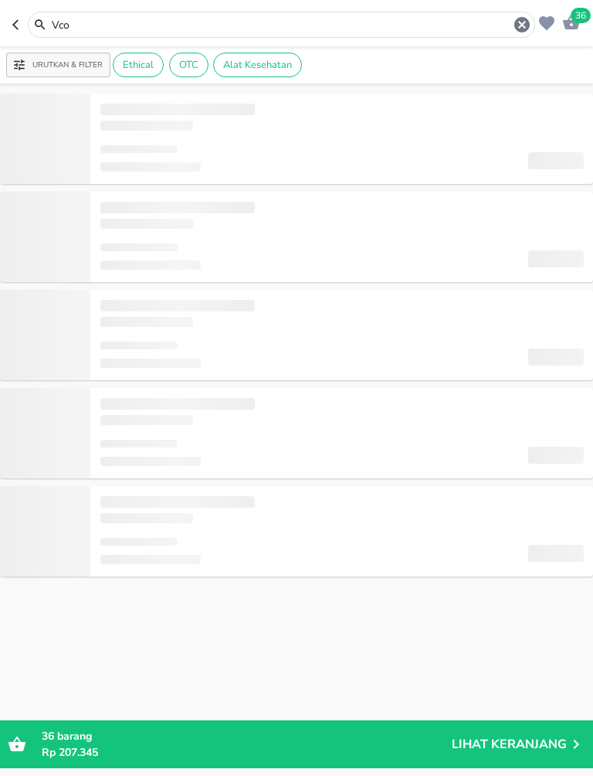
click at [397, 19] on input "Vco" at bounding box center [281, 25] width 463 height 16
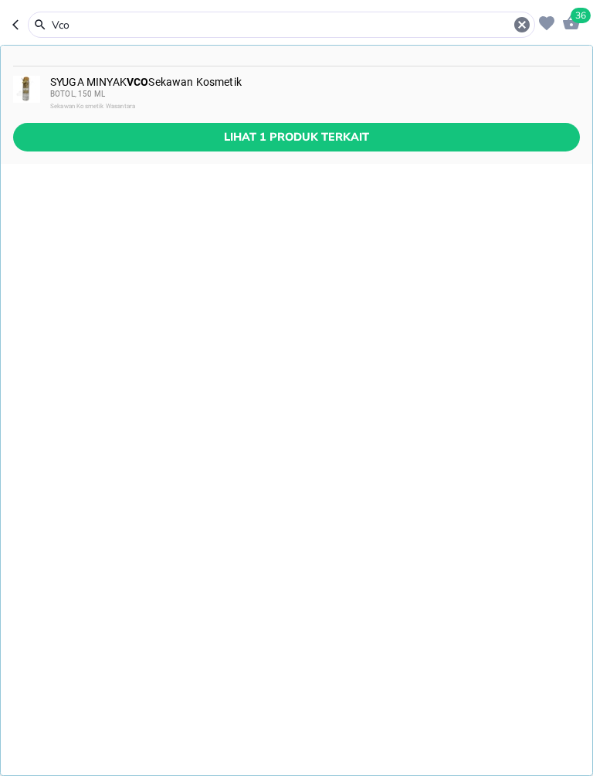
click at [87, 91] on span "BOTOL, 150 ML" at bounding box center [77, 94] width 55 height 8
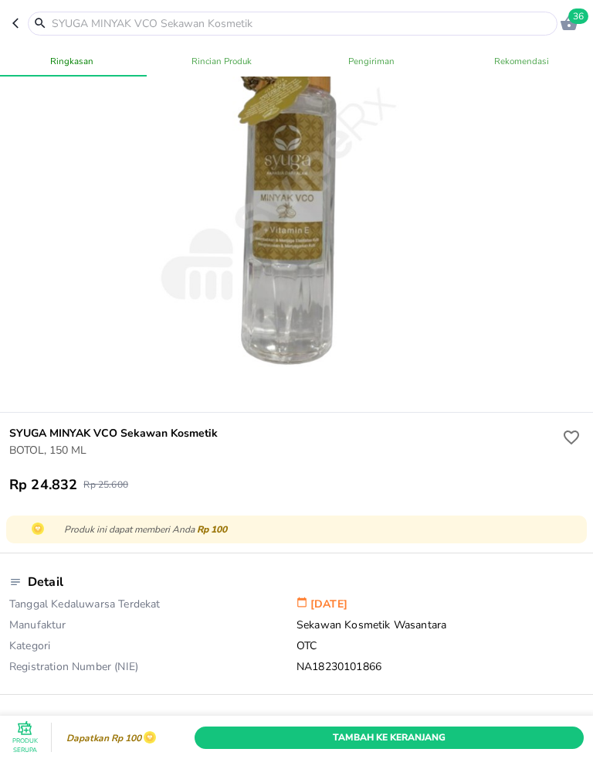
scroll to position [83, 0]
click at [442, 729] on span "Tambah Ke Keranjang" at bounding box center [389, 737] width 366 height 16
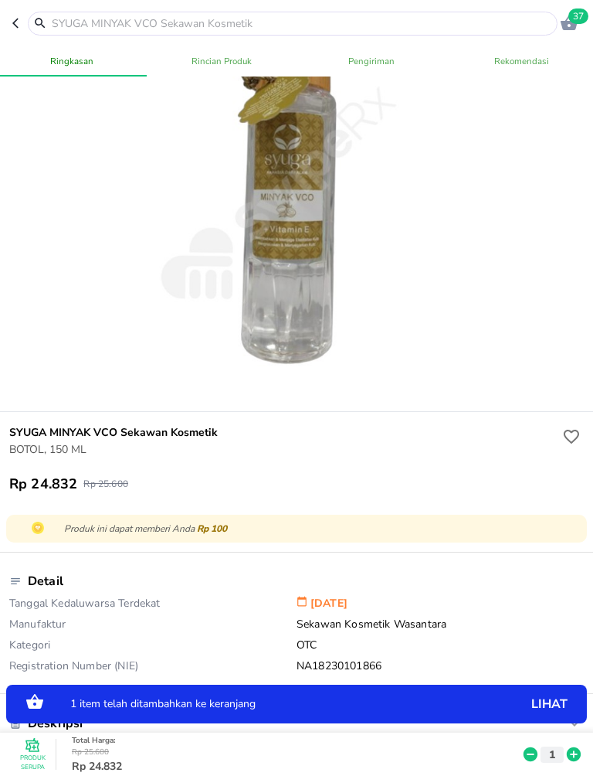
click at [567, 749] on icon at bounding box center [574, 754] width 20 height 17
click at [569, 753] on icon at bounding box center [574, 754] width 14 height 14
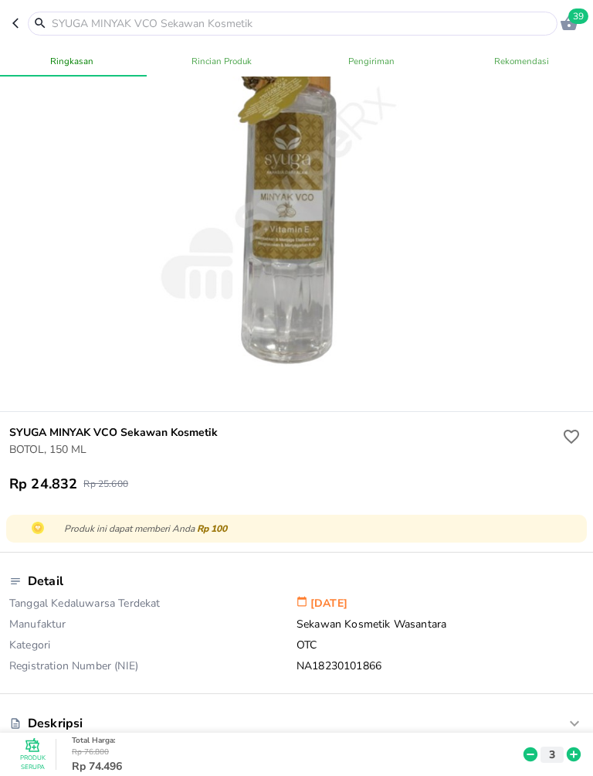
click at [567, 25] on icon "button" at bounding box center [569, 22] width 17 height 15
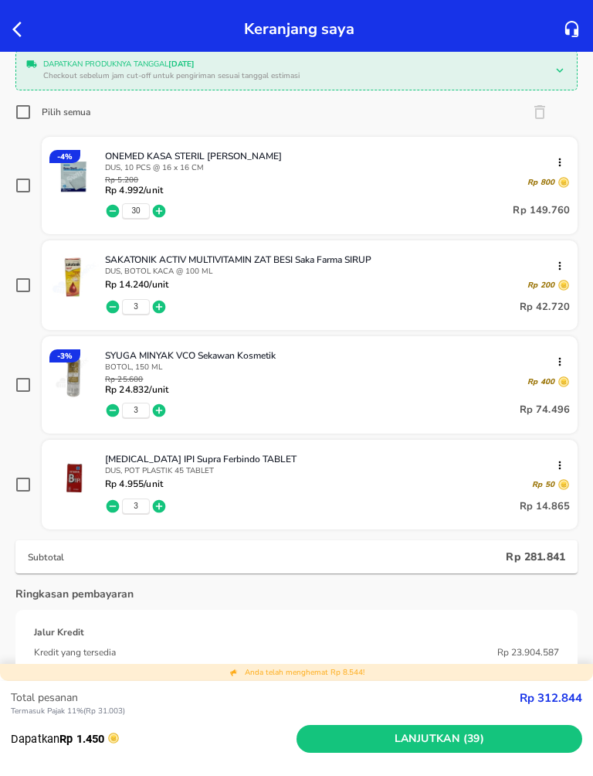
scroll to position [161, 0]
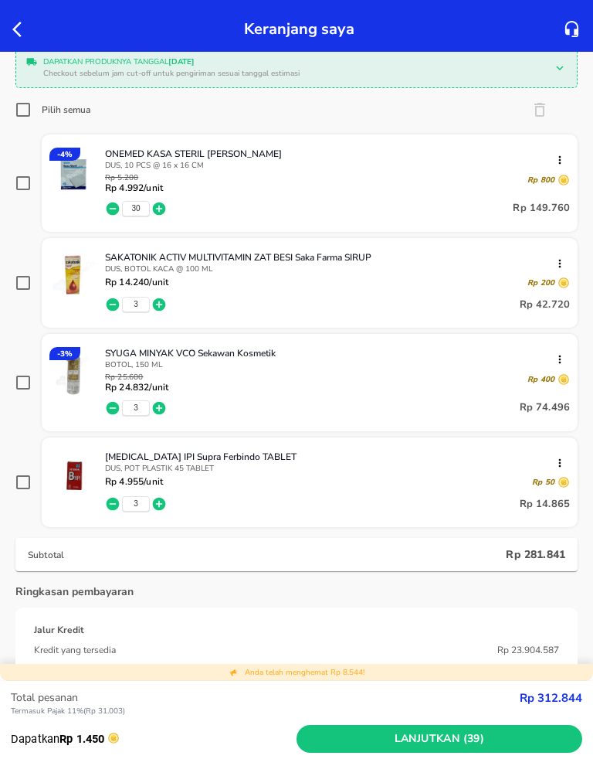
click at [31, 23] on button "button" at bounding box center [23, 29] width 22 height 19
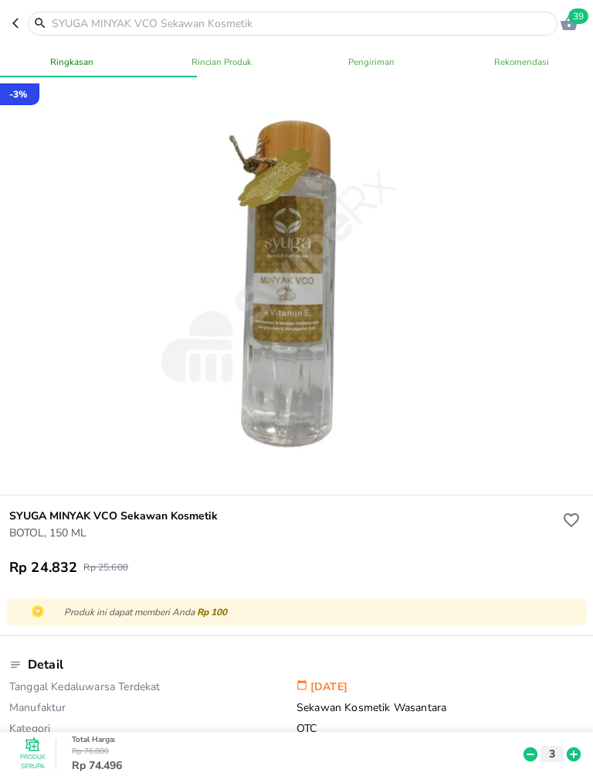
click at [83, 19] on input "text" at bounding box center [302, 23] width 504 height 16
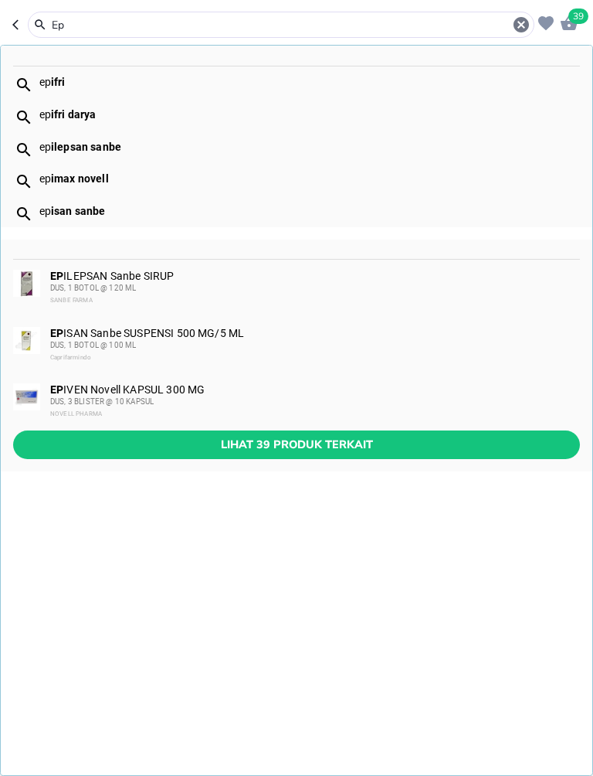
type input "E"
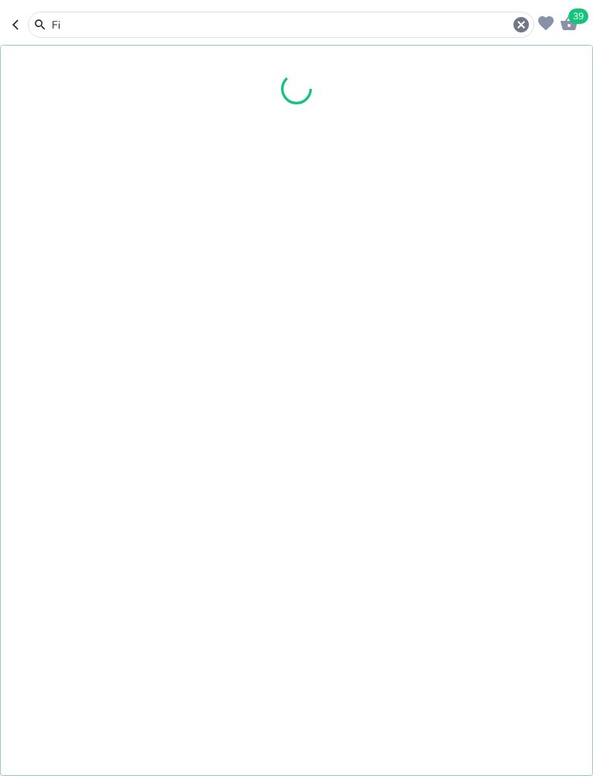
type input "F"
type input "[DEMOGRAPHIC_DATA]"
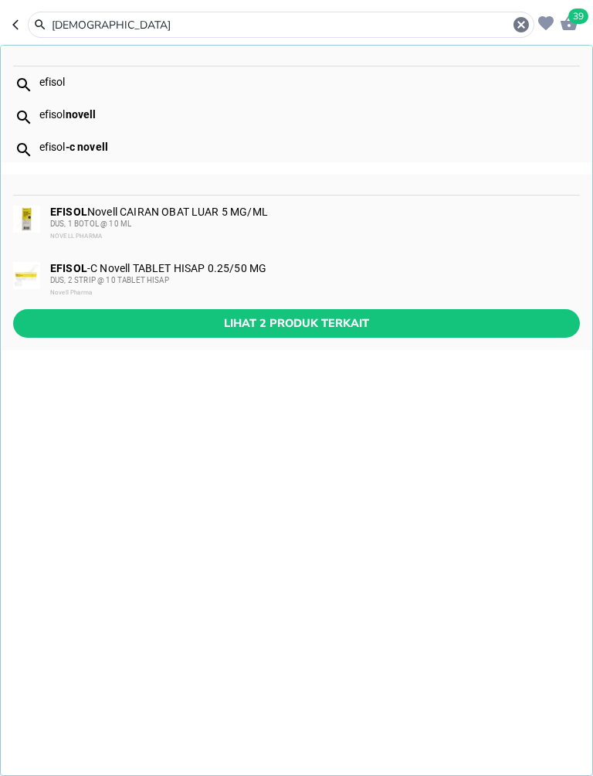
click at [369, 314] on span "Lihat 2 produk terkait" at bounding box center [296, 323] width 542 height 19
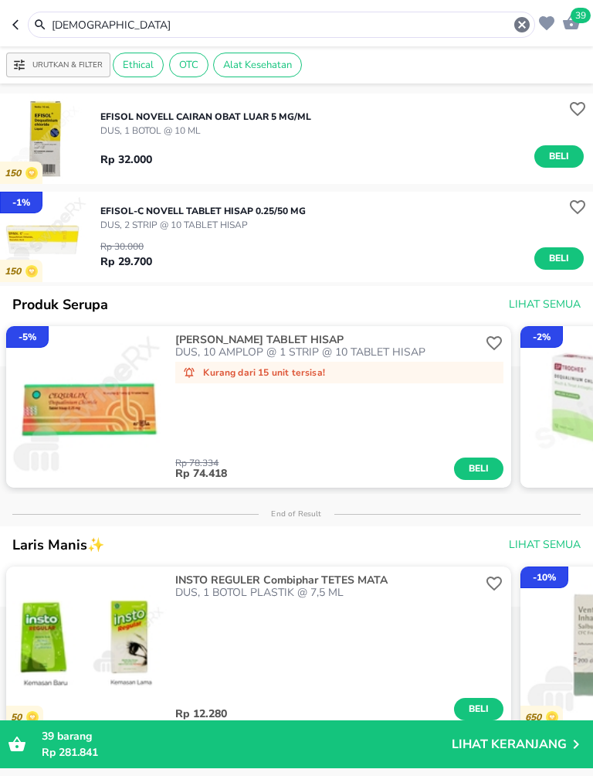
click at [555, 260] on span "Beli" at bounding box center [559, 258] width 26 height 16
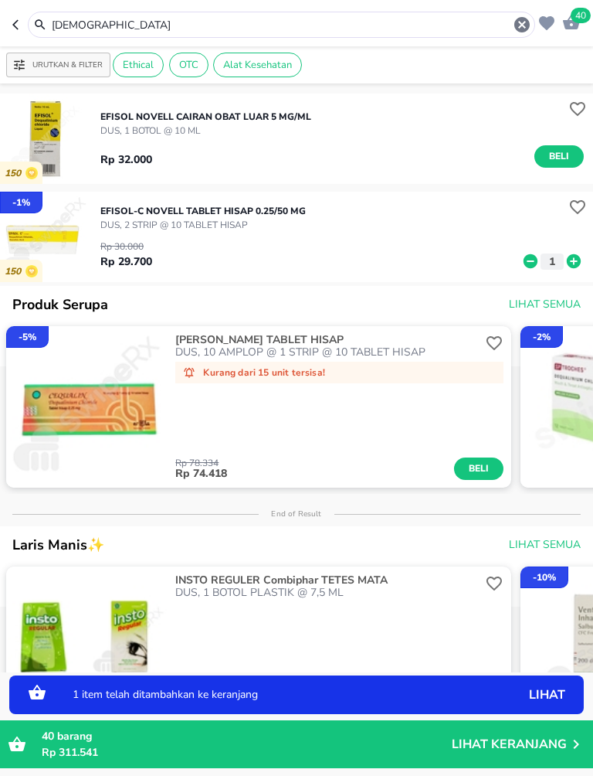
click at [573, 263] on icon at bounding box center [574, 261] width 20 height 17
click at [581, 253] on icon at bounding box center [574, 261] width 20 height 17
click at [583, 259] on icon at bounding box center [574, 261] width 20 height 17
click at [573, 255] on icon at bounding box center [574, 261] width 14 height 14
click at [586, 250] on div "EFISOL-C Novell TABLET HISAP 0.25/50 MG DUS, 2 STRIP @ 10 TABLET HISAP Rp 30.00…" at bounding box center [346, 236] width 493 height 81
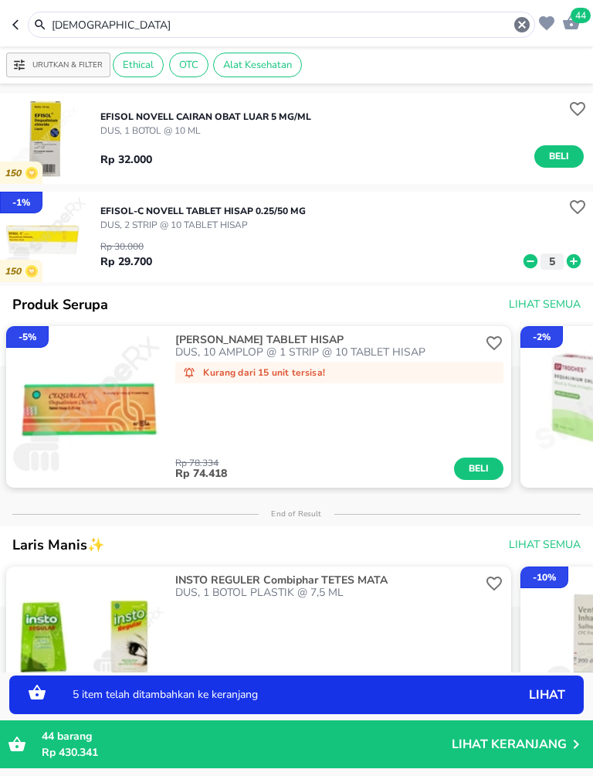
click at [576, 257] on icon at bounding box center [574, 261] width 14 height 14
click at [576, 260] on icon at bounding box center [574, 261] width 14 height 14
click at [576, 259] on icon at bounding box center [574, 261] width 14 height 14
click at [575, 258] on icon at bounding box center [574, 261] width 14 height 14
click at [573, 259] on icon at bounding box center [574, 261] width 20 height 17
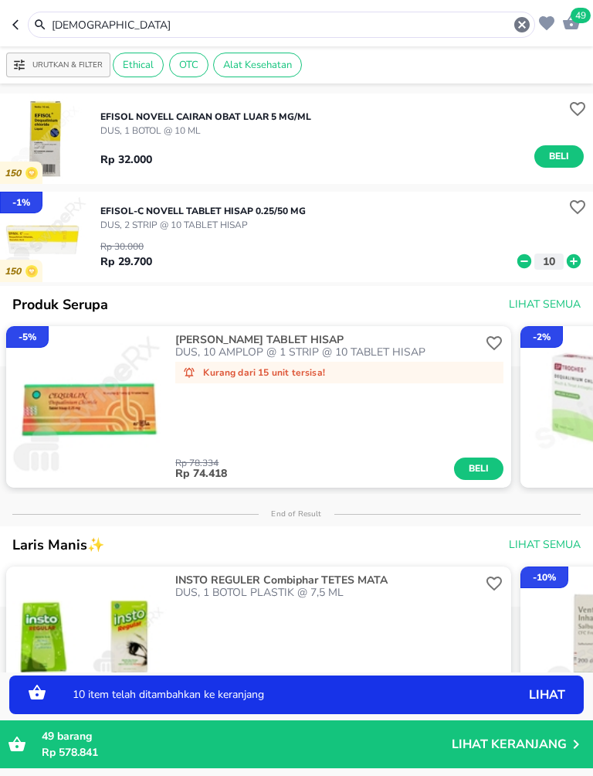
click at [576, 257] on icon at bounding box center [574, 261] width 14 height 14
click at [573, 256] on icon at bounding box center [574, 261] width 14 height 14
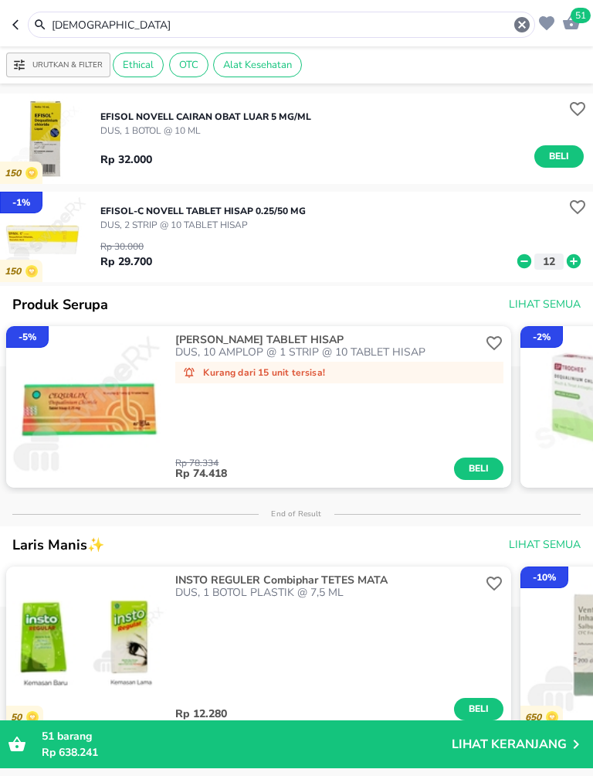
click at [522, 22] on icon "button" at bounding box center [522, 24] width 15 height 15
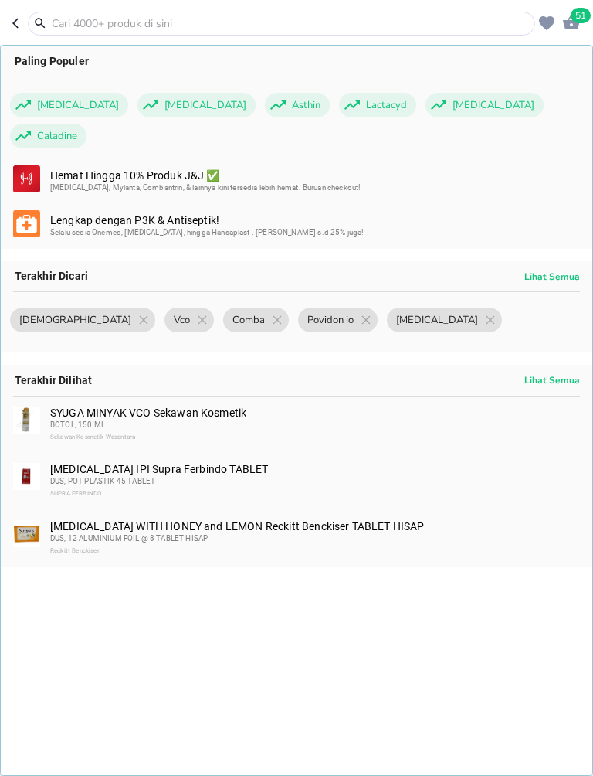
click at [520, 28] on input "text" at bounding box center [290, 23] width 481 height 16
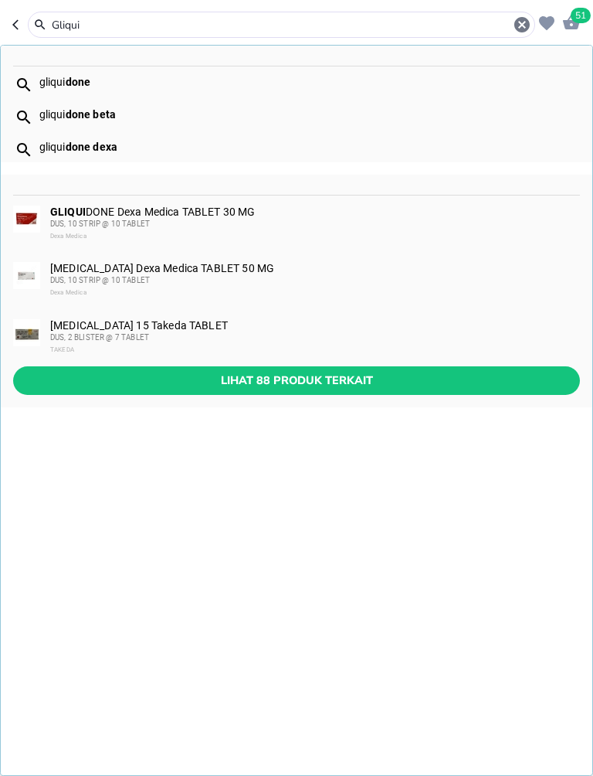
type input "Gliqui"
click at [330, 382] on span "Lihat 88 produk terkait" at bounding box center [296, 380] width 542 height 19
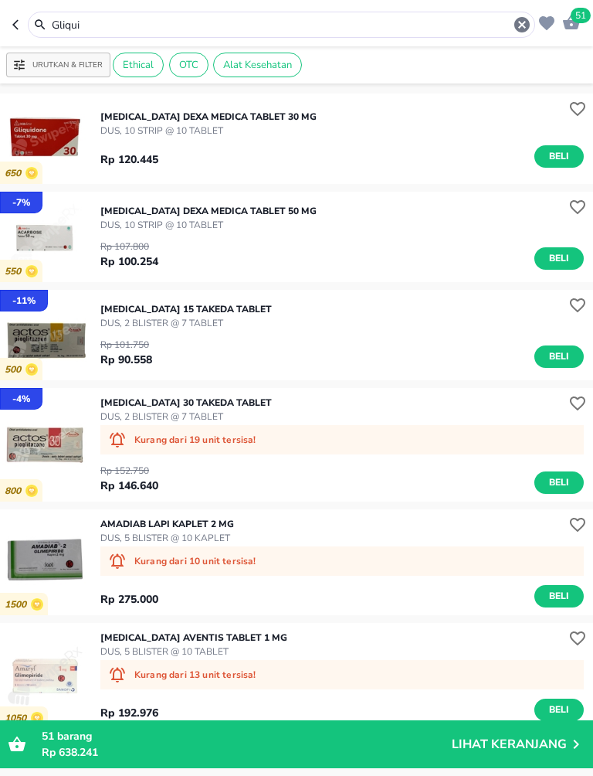
click at [559, 158] on span "Beli" at bounding box center [559, 156] width 26 height 16
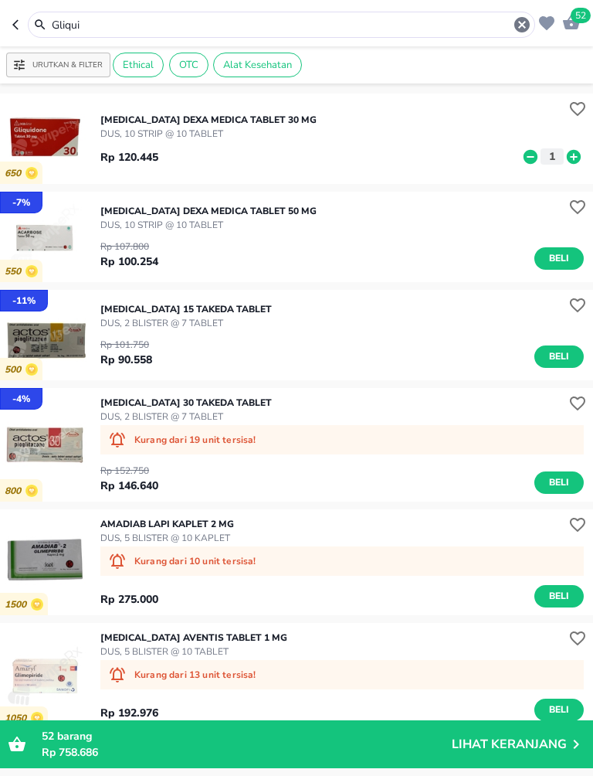
click at [572, 25] on icon "button" at bounding box center [571, 22] width 19 height 19
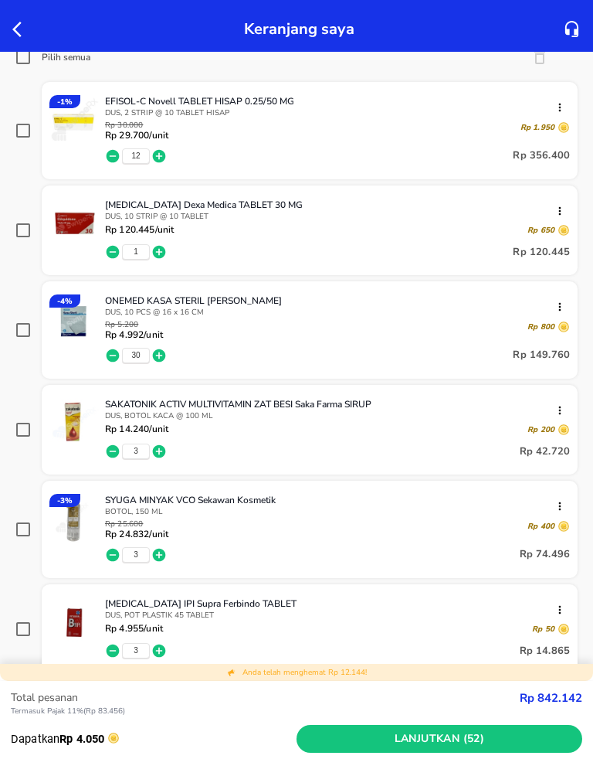
scroll to position [212, 0]
